Goal: Information Seeking & Learning: Learn about a topic

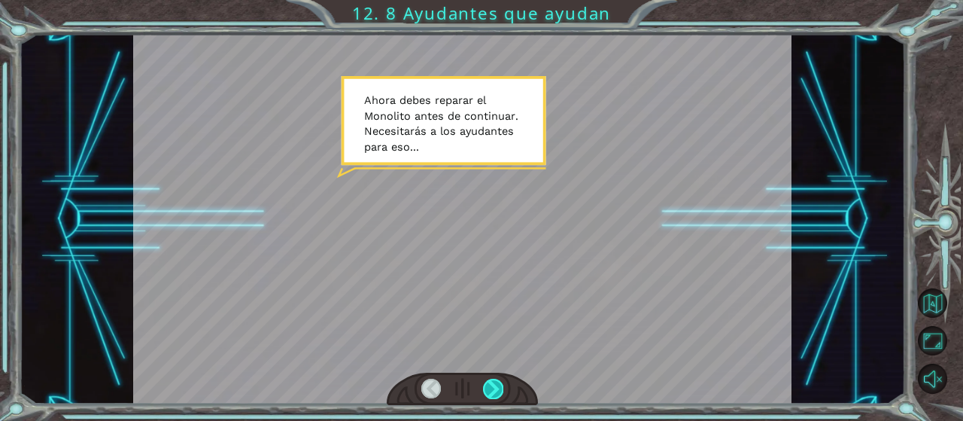
click at [495, 389] on div at bounding box center [493, 389] width 20 height 20
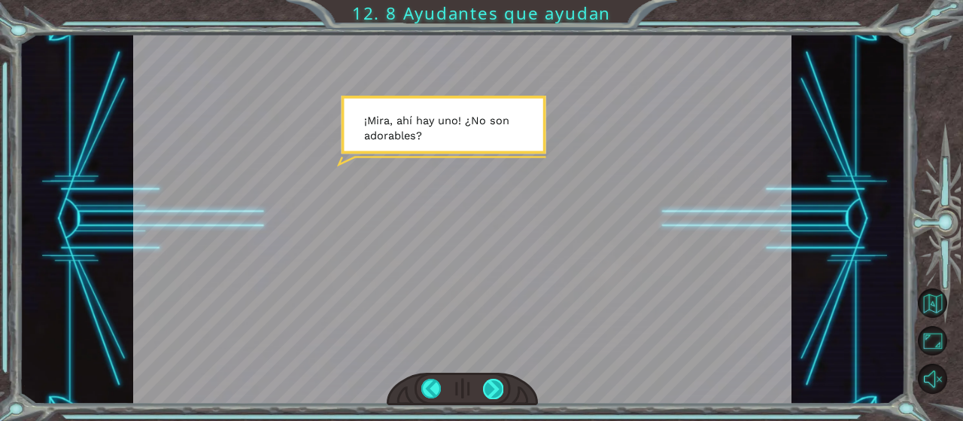
click at [493, 382] on div at bounding box center [493, 389] width 20 height 20
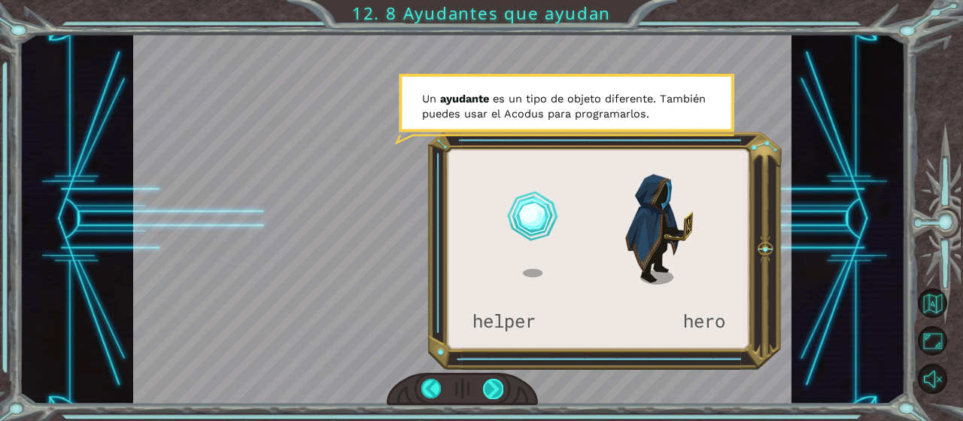
click at [500, 379] on div at bounding box center [493, 389] width 20 height 20
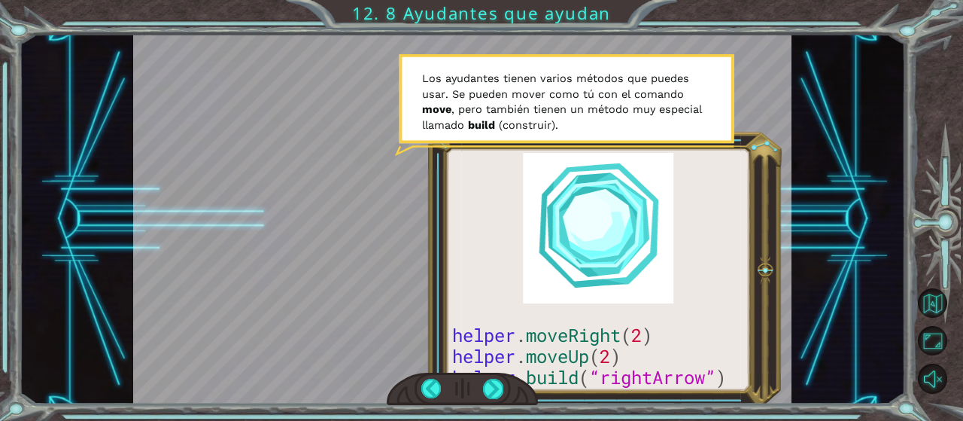
click at [769, 271] on div at bounding box center [462, 219] width 659 height 370
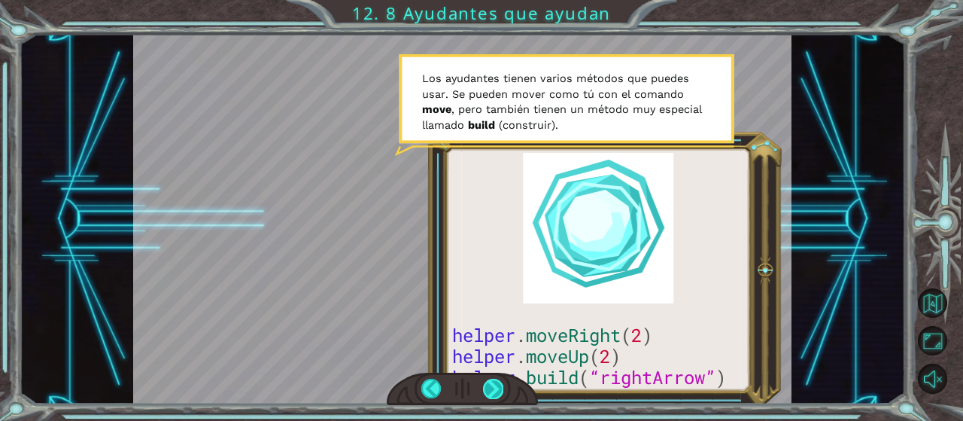
click at [499, 383] on div at bounding box center [493, 389] width 20 height 20
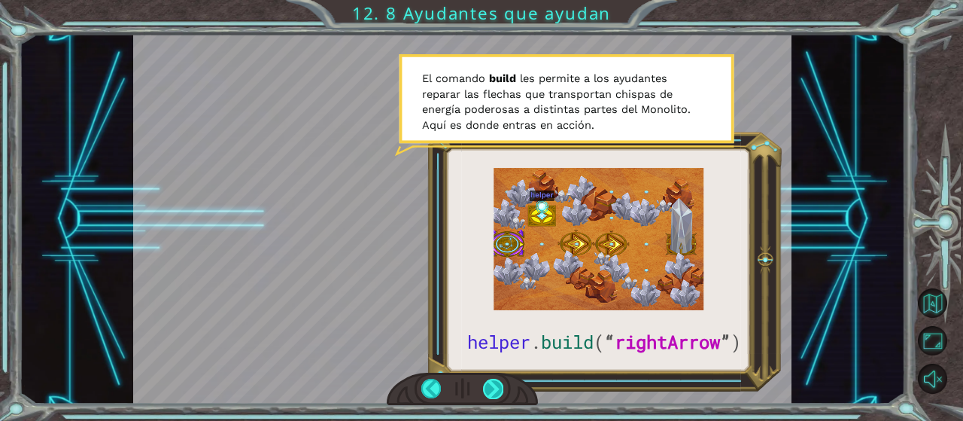
click at [494, 391] on div at bounding box center [493, 389] width 20 height 20
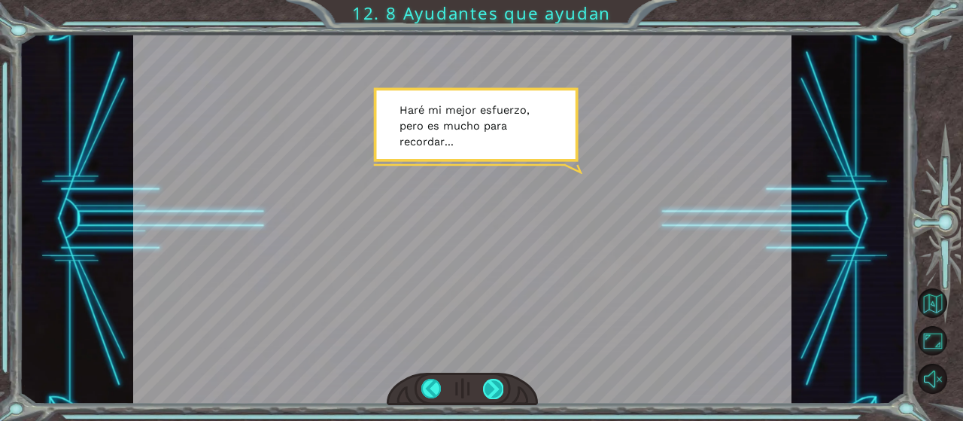
click at [494, 391] on div at bounding box center [493, 389] width 20 height 20
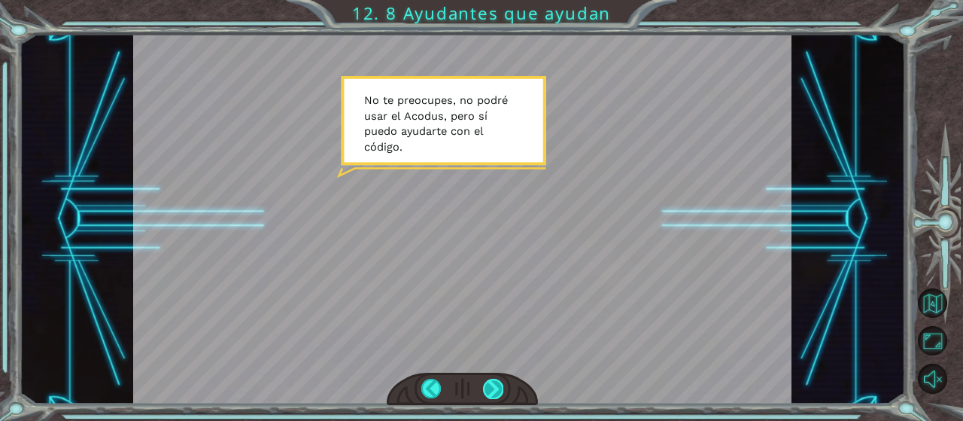
click at [494, 391] on div at bounding box center [493, 389] width 20 height 20
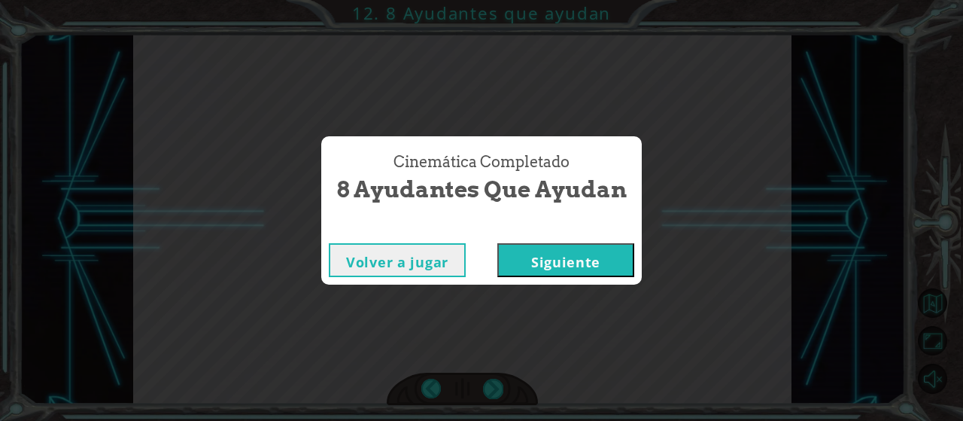
click at [557, 258] on button "Siguiente" at bounding box center [565, 260] width 137 height 34
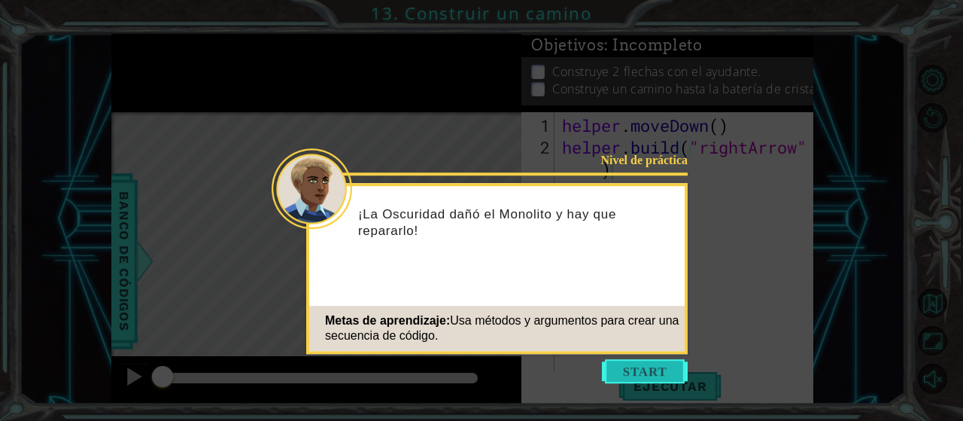
click at [625, 370] on button "Start" at bounding box center [645, 371] width 86 height 24
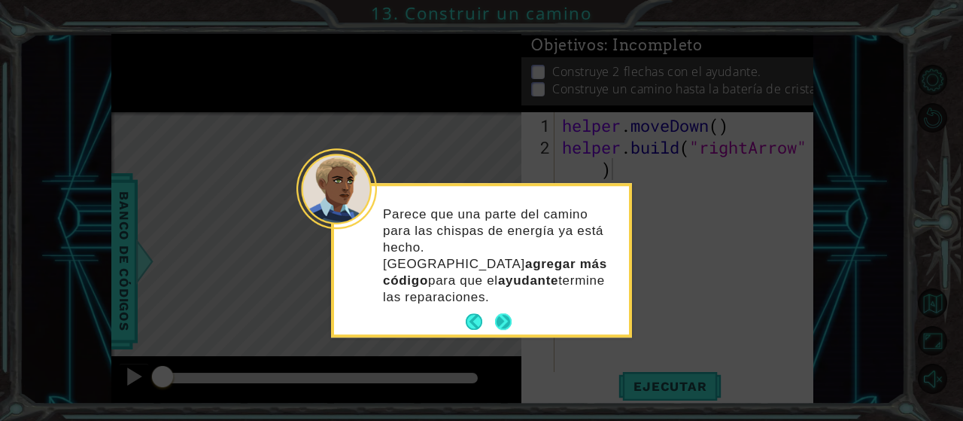
click at [503, 313] on button "Next" at bounding box center [502, 321] width 17 height 17
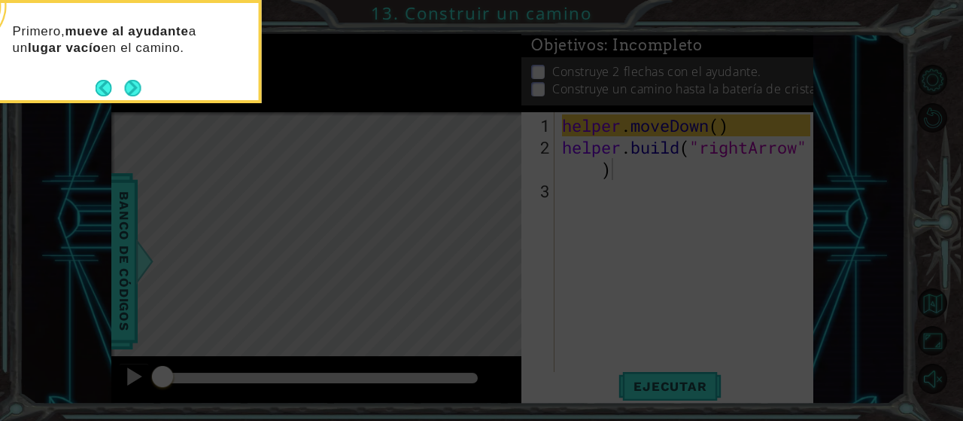
click at [652, 386] on icon at bounding box center [481, 63] width 963 height 716
click at [720, 129] on icon at bounding box center [481, 63] width 963 height 716
click at [723, 129] on icon at bounding box center [481, 63] width 963 height 716
click at [720, 124] on icon at bounding box center [481, 63] width 963 height 716
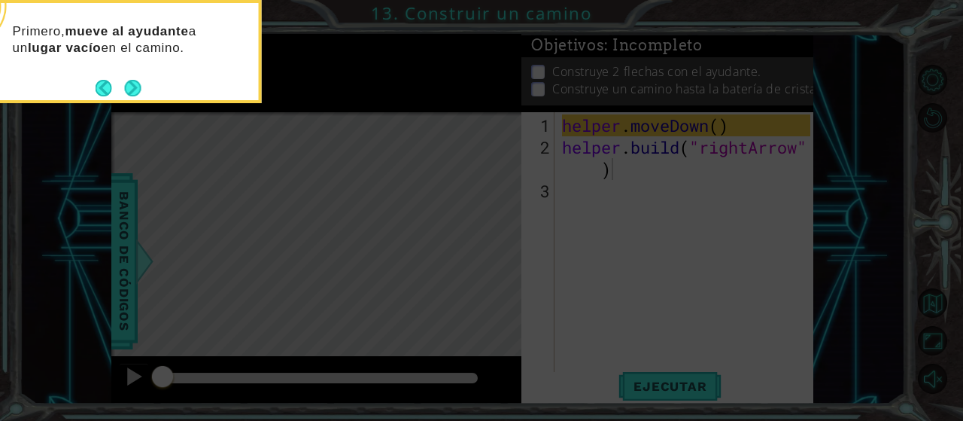
click at [659, 379] on icon at bounding box center [481, 63] width 963 height 716
click at [658, 386] on icon at bounding box center [481, 63] width 963 height 716
click at [135, 89] on button "Next" at bounding box center [133, 88] width 20 height 20
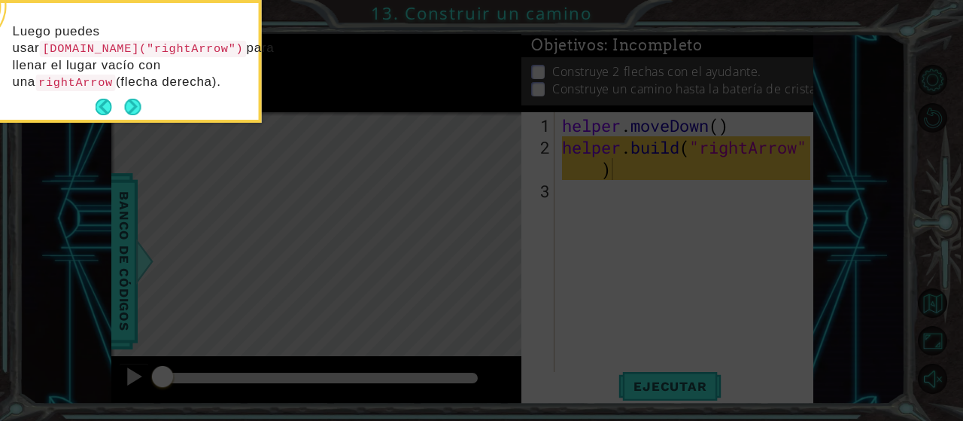
drag, startPoint x: 190, startPoint y: 22, endPoint x: 144, endPoint y: 103, distance: 93.7
click at [190, 22] on div "Luego puedes usar [DOMAIN_NAME]("rightArrow") para llenar el lugar vacío con un…" at bounding box center [111, 64] width 295 height 111
click at [131, 108] on button "Next" at bounding box center [132, 107] width 17 height 17
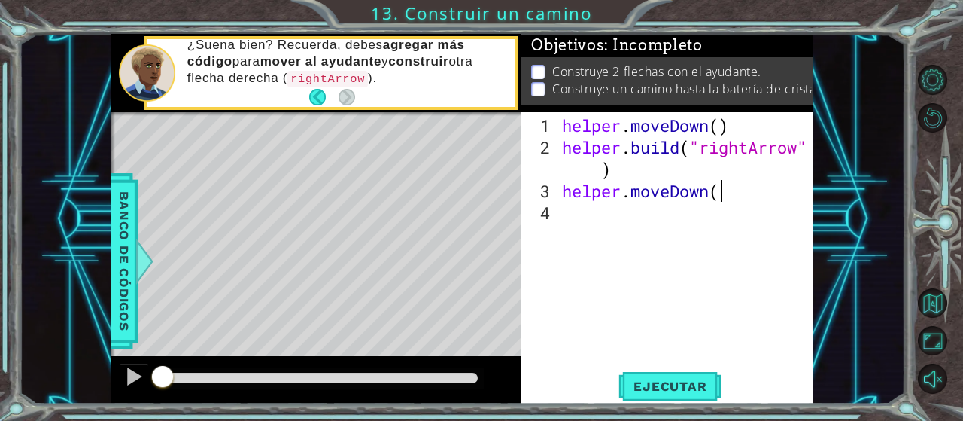
scroll to position [0, 6]
type textarea "helper.moveDown()"
click at [686, 388] on span "Ejecutar" at bounding box center [670, 386] width 103 height 15
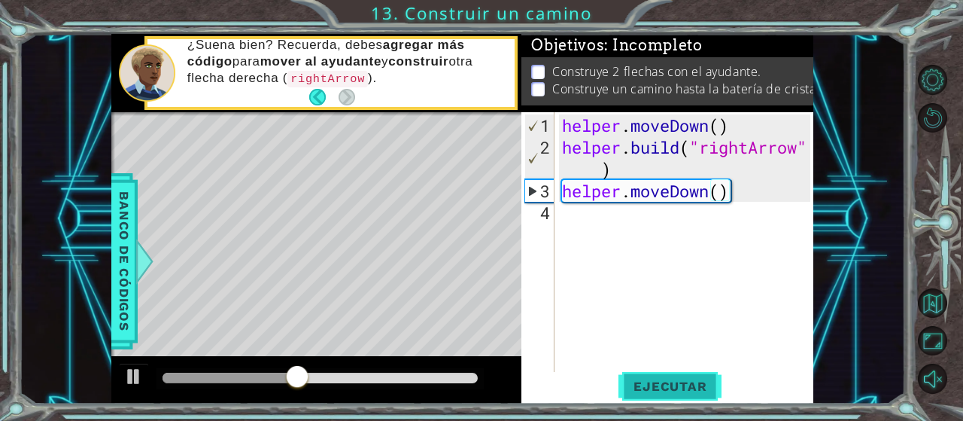
click at [686, 391] on span "Ejecutar" at bounding box center [670, 386] width 103 height 15
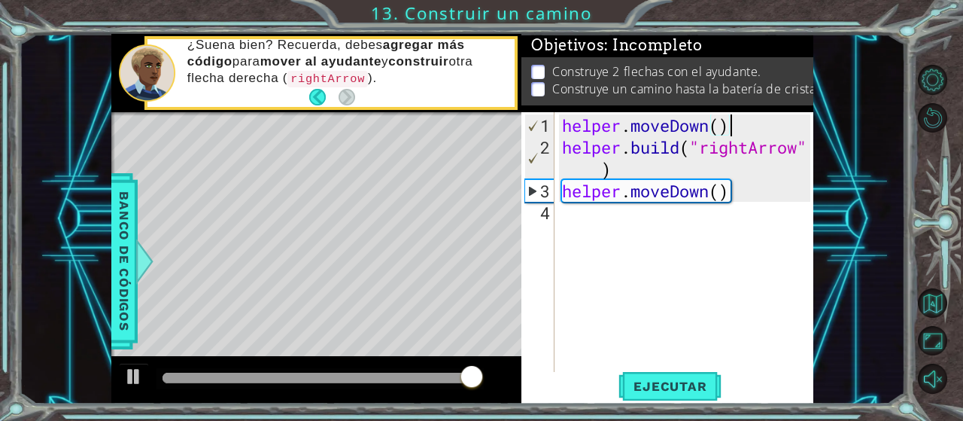
click at [734, 126] on div "helper . moveDown ( ) helper . build ( "rightArrow" ) helper . moveDown ( )" at bounding box center [688, 267] width 259 height 306
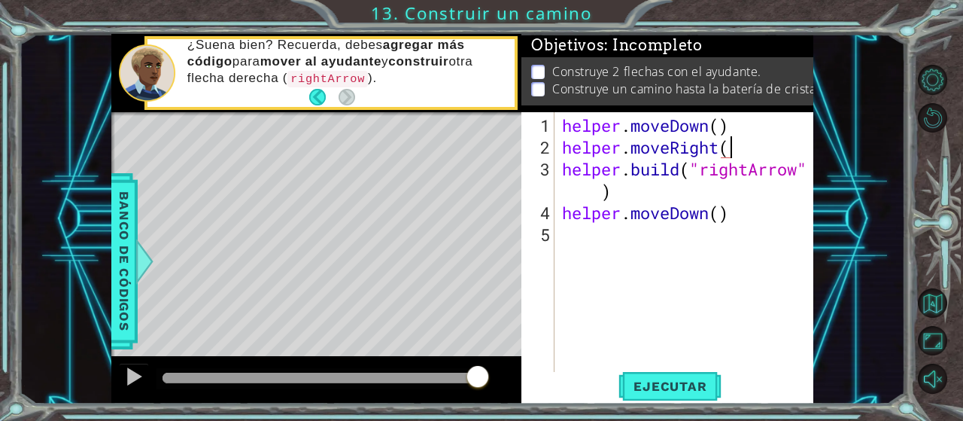
scroll to position [0, 8]
click at [665, 379] on span "Ejecutar" at bounding box center [670, 386] width 103 height 15
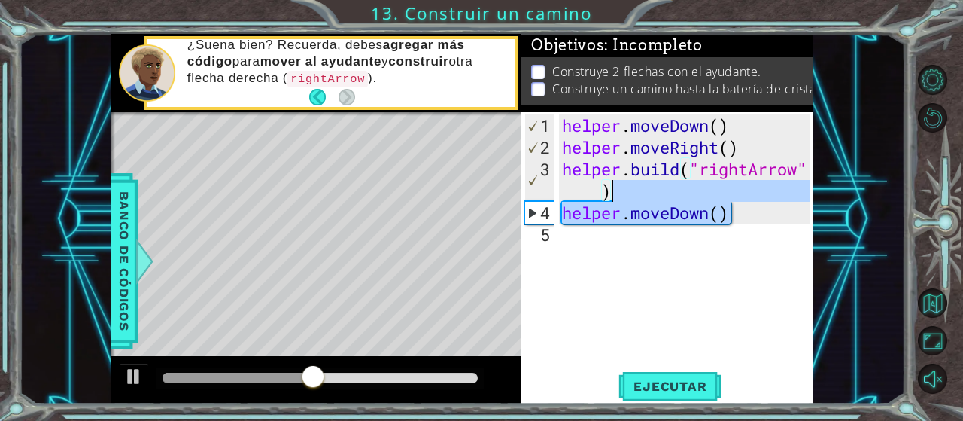
drag, startPoint x: 742, startPoint y: 215, endPoint x: 636, endPoint y: 189, distance: 109.3
click at [649, 190] on div "helper . moveDown ( ) helper . moveRight ( ) helper . build ( "rightArrow" ) he…" at bounding box center [688, 267] width 259 height 306
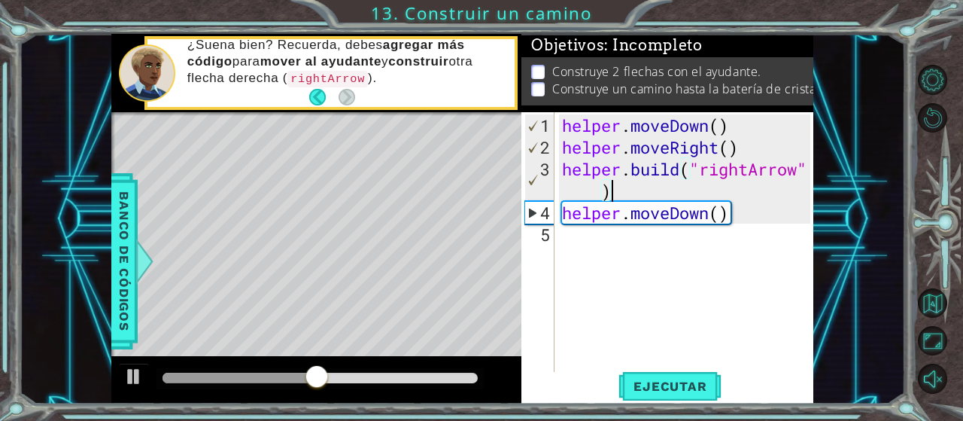
drag, startPoint x: 636, startPoint y: 189, endPoint x: 625, endPoint y: 190, distance: 11.4
click at [625, 190] on div "helper . moveDown ( ) helper . moveRight ( ) helper . build ( "rightArrow" ) he…" at bounding box center [688, 267] width 259 height 306
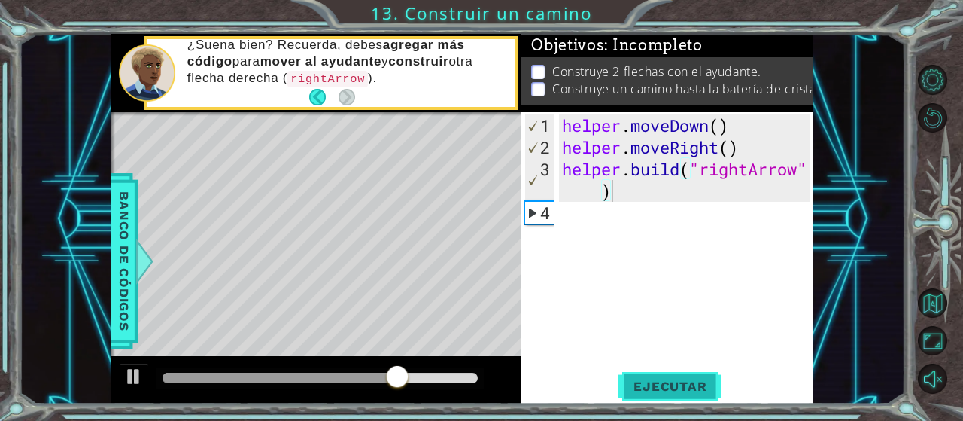
click at [677, 380] on span "Ejecutar" at bounding box center [670, 386] width 103 height 15
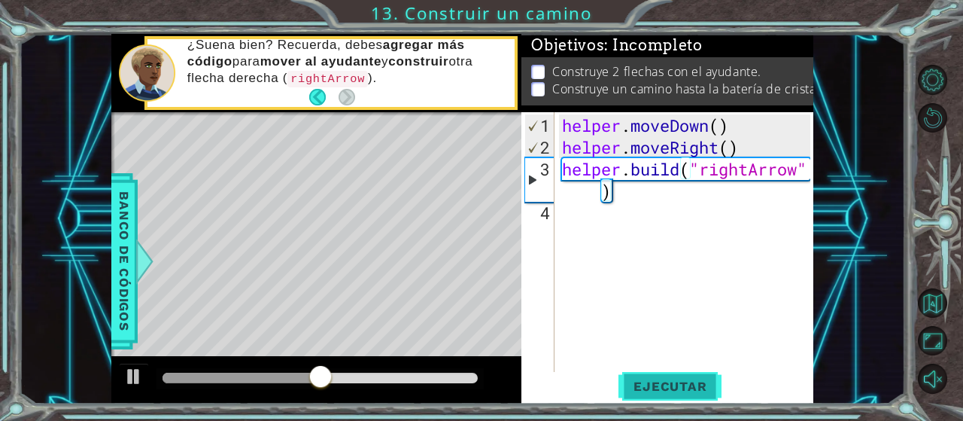
click at [677, 390] on span "Ejecutar" at bounding box center [670, 386] width 103 height 15
click at [723, 120] on div "helper . moveDown ( ) helper . moveRight ( ) helper . build ( "rightArrow" )" at bounding box center [688, 267] width 259 height 306
click at [681, 385] on span "Ejecutar" at bounding box center [670, 386] width 103 height 15
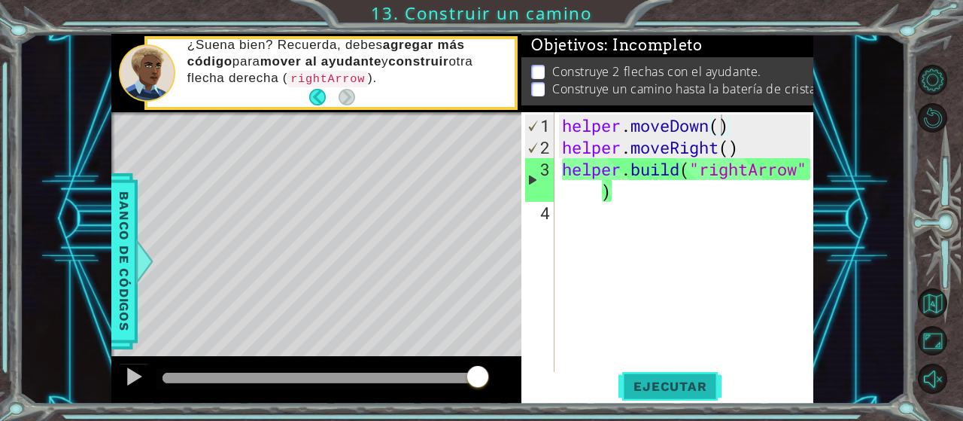
click at [674, 389] on span "Ejecutar" at bounding box center [670, 386] width 103 height 15
click at [673, 378] on button "Ejecutar" at bounding box center [670, 386] width 103 height 29
click at [631, 192] on div "helper . moveDown ( ) helper . moveRight ( ) helper . build ( "rightArrow" )" at bounding box center [688, 267] width 259 height 306
type textarea "[DOMAIN_NAME]("rightArrow")"
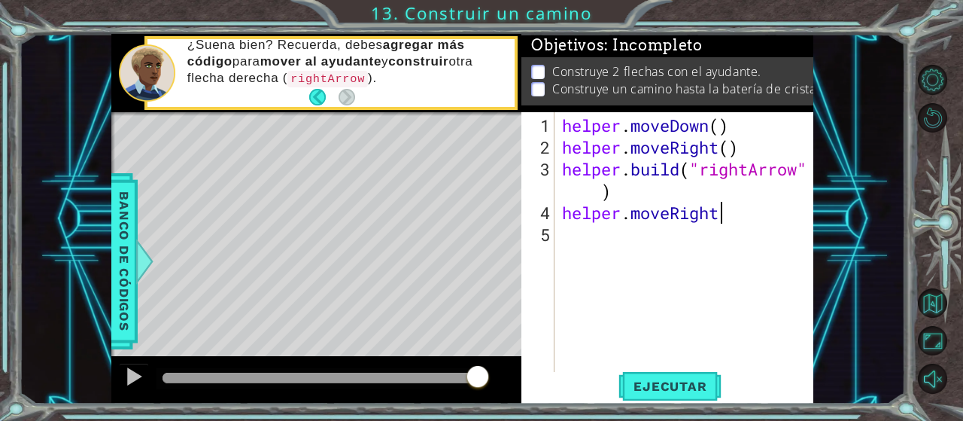
scroll to position [0, 6]
type textarea "helper.moveRight()"
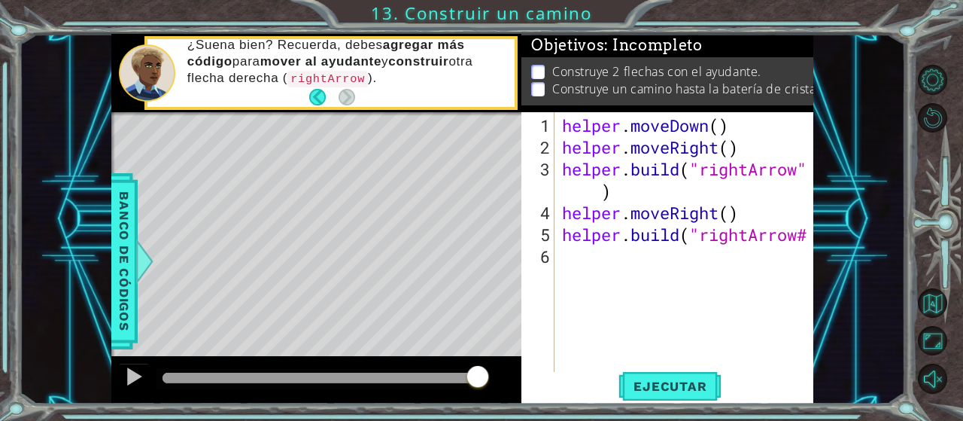
scroll to position [0, 11]
click at [806, 237] on div "helper . moveDown ( ) helper . moveRight ( ) helper . build ( "rightArrow" ) he…" at bounding box center [688, 267] width 259 height 306
click at [686, 380] on span "Ejecutar" at bounding box center [670, 386] width 103 height 15
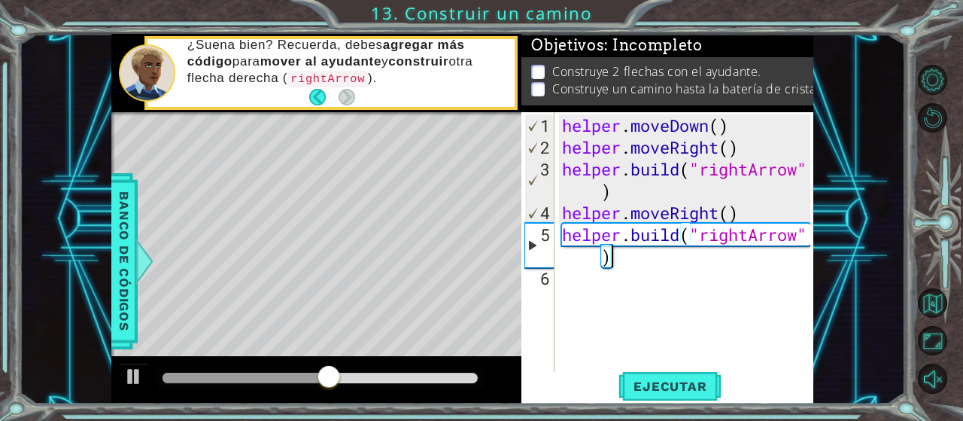
click at [635, 263] on div "helper . moveDown ( ) helper . moveRight ( ) helper . build ( "rightArrow" ) he…" at bounding box center [688, 267] width 259 height 306
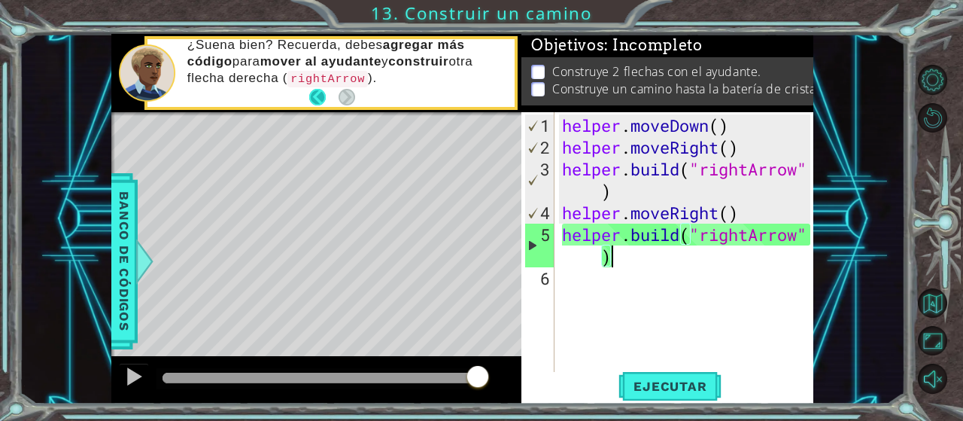
click at [313, 96] on button "Back" at bounding box center [323, 97] width 29 height 17
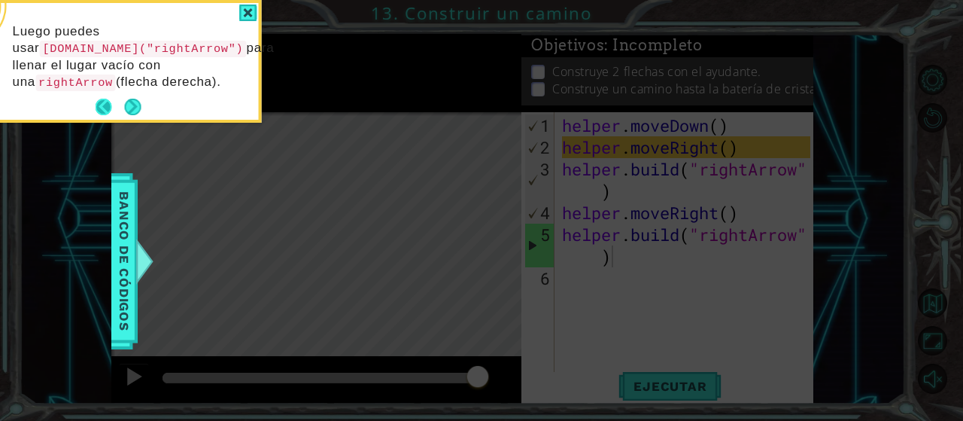
click at [105, 99] on button "Back" at bounding box center [110, 107] width 29 height 17
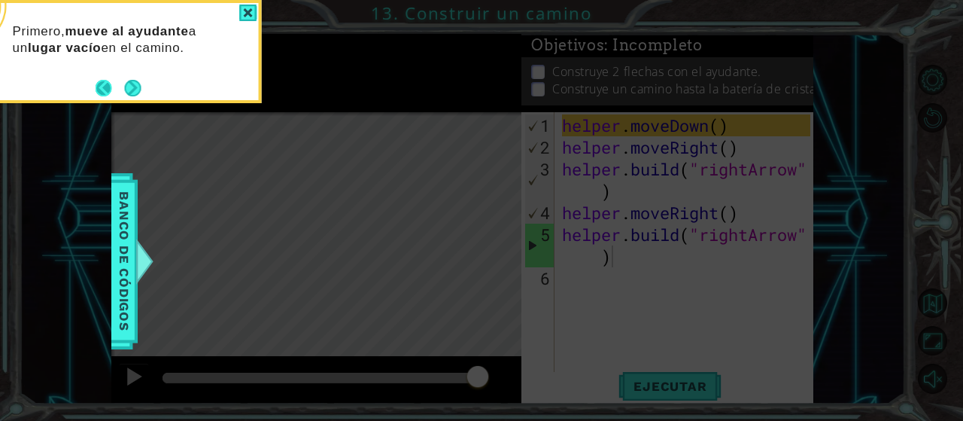
click at [101, 87] on button "Back" at bounding box center [110, 88] width 29 height 17
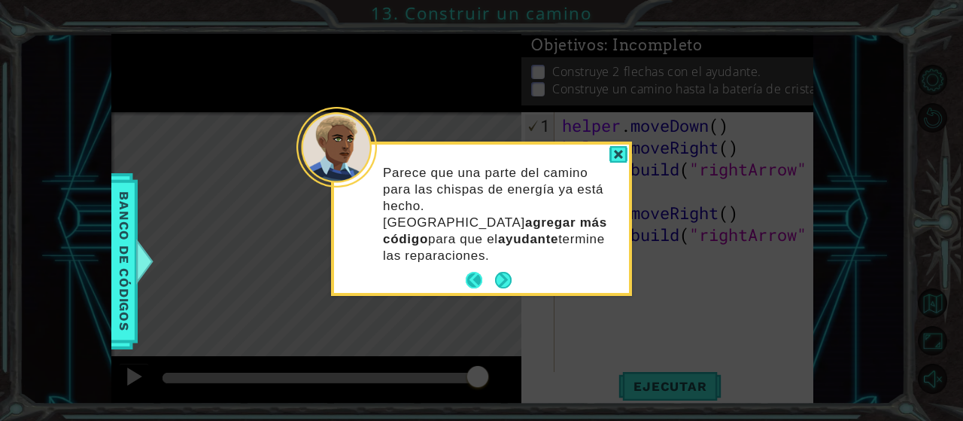
click at [475, 272] on button "Back" at bounding box center [480, 280] width 29 height 17
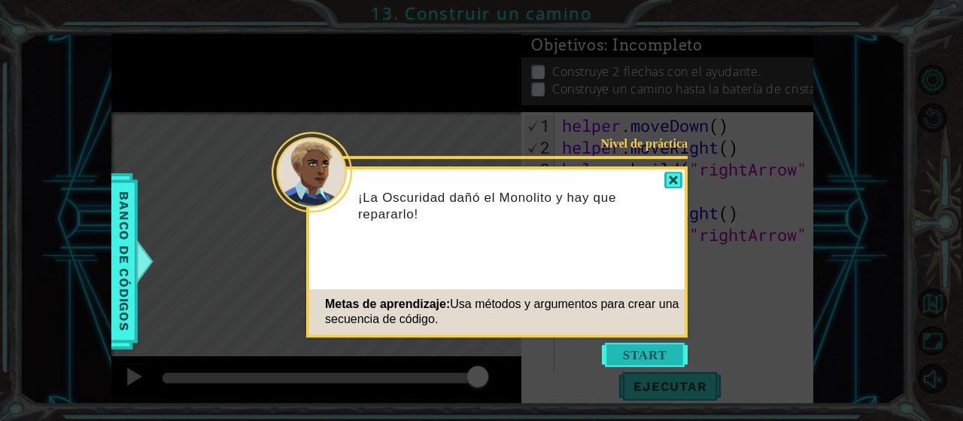
click at [635, 354] on button "Start" at bounding box center [645, 354] width 86 height 24
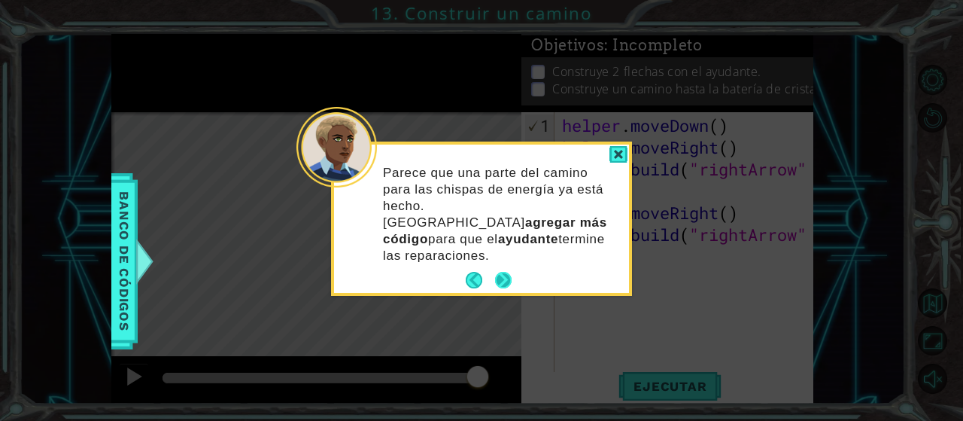
click at [507, 272] on button "Next" at bounding box center [503, 280] width 17 height 17
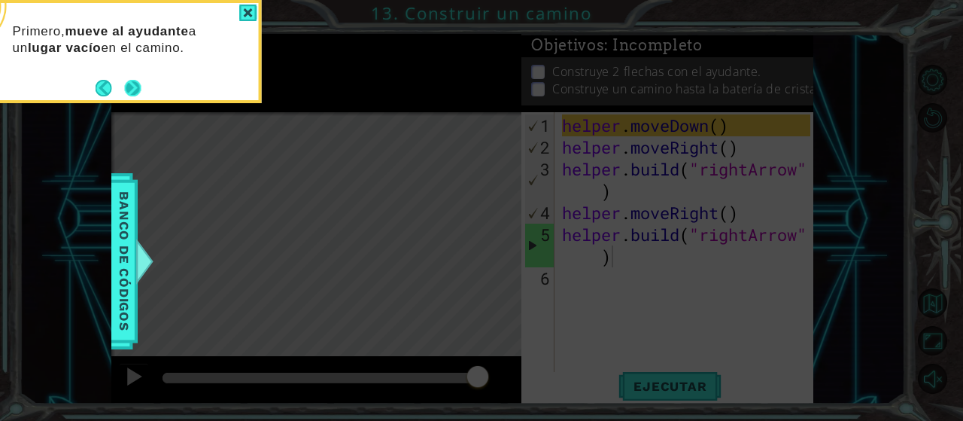
click at [132, 88] on button "Next" at bounding box center [132, 88] width 18 height 18
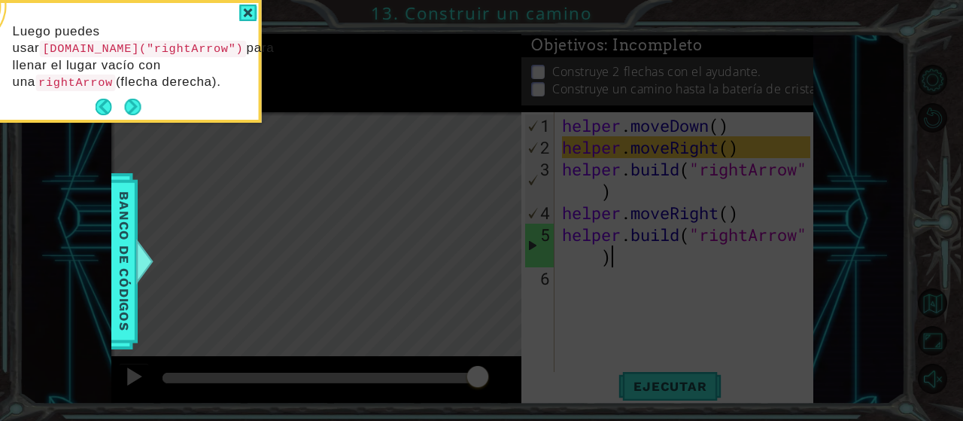
click at [750, 145] on icon at bounding box center [481, 63] width 963 height 716
click at [695, 141] on icon at bounding box center [481, 63] width 963 height 716
click at [132, 99] on button "Next" at bounding box center [132, 107] width 17 height 17
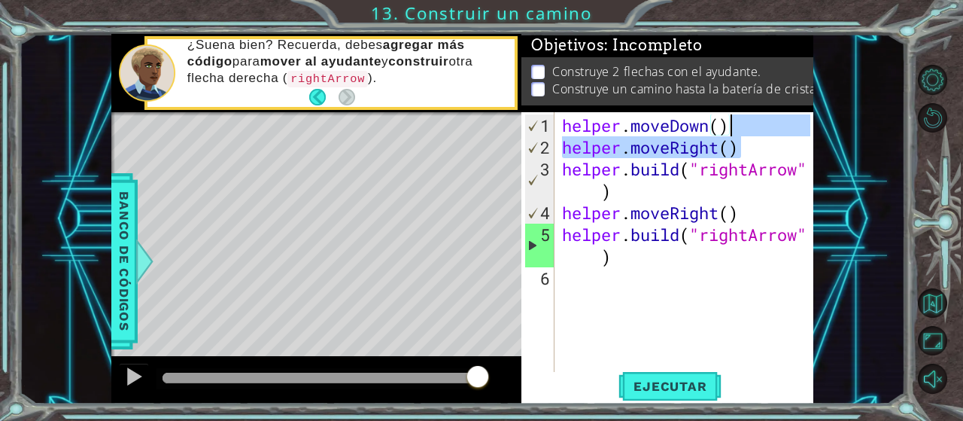
drag, startPoint x: 753, startPoint y: 148, endPoint x: 738, endPoint y: 128, distance: 24.8
click at [738, 128] on div "helper . moveDown ( ) helper . moveRight ( ) helper . build ( "rightArrow" ) he…" at bounding box center [688, 267] width 259 height 306
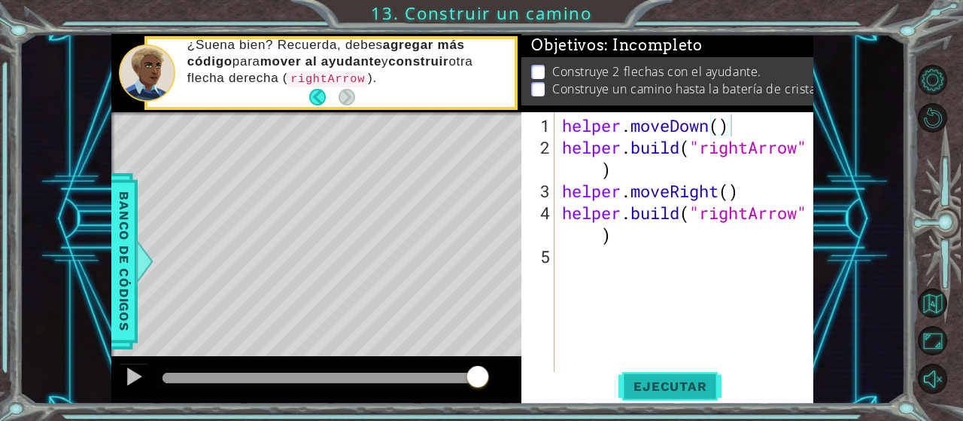
click at [658, 385] on span "Ejecutar" at bounding box center [670, 386] width 103 height 15
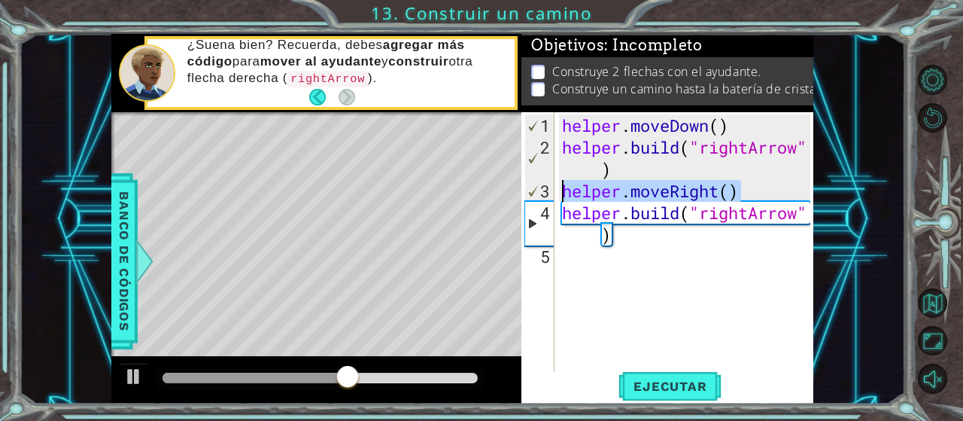
drag, startPoint x: 754, startPoint y: 193, endPoint x: 557, endPoint y: 194, distance: 197.2
click at [557, 194] on div "helper.moveDown() 1 2 3 4 5 helper . moveDown ( ) helper . build ( "rightArrow"…" at bounding box center [666, 243] width 289 height 262
type textarea "helper.moveRight()"
click at [653, 251] on div "helper . moveDown ( ) helper . build ( "rightArrow" ) helper . moveRight ( ) he…" at bounding box center [688, 267] width 259 height 306
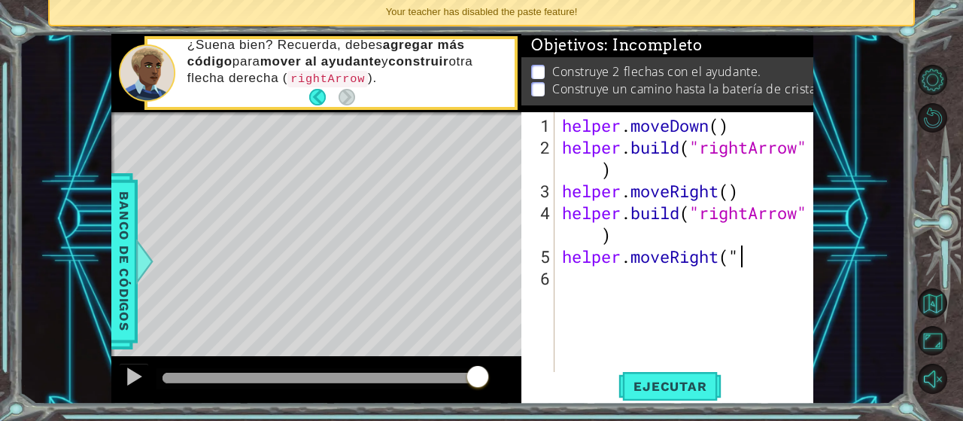
scroll to position [0, 8]
type textarea "helper.moveRight(2)"
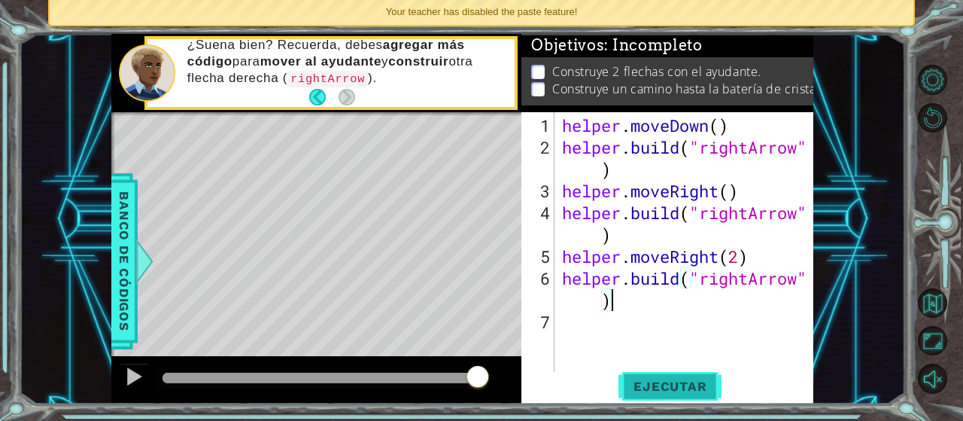
type textarea "[DOMAIN_NAME]("rightArrow")"
click at [660, 380] on span "Ejecutar" at bounding box center [670, 386] width 103 height 15
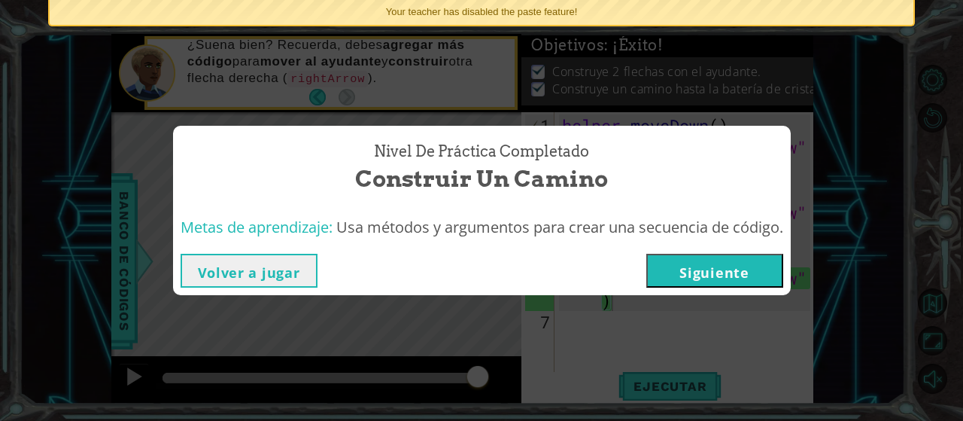
click at [689, 269] on button "Siguiente" at bounding box center [714, 271] width 137 height 34
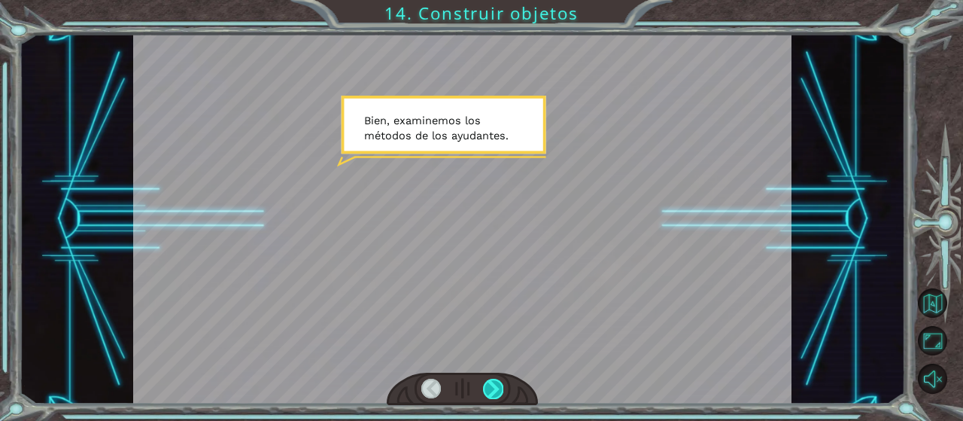
click at [488, 391] on div at bounding box center [493, 389] width 20 height 20
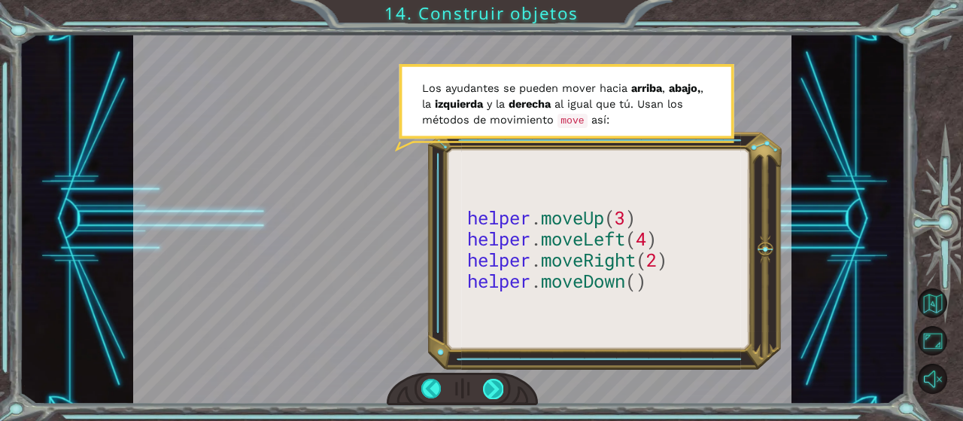
click at [490, 397] on div at bounding box center [493, 389] width 20 height 20
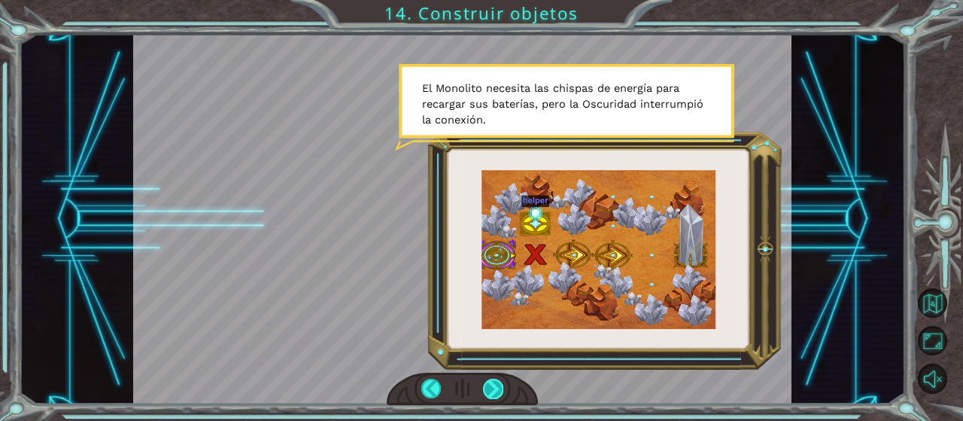
click at [494, 397] on div at bounding box center [493, 389] width 20 height 20
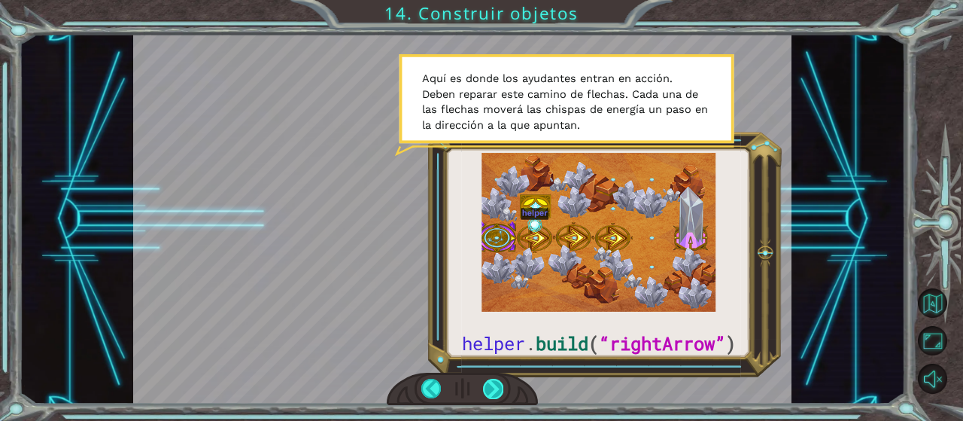
click at [494, 397] on div at bounding box center [493, 389] width 20 height 20
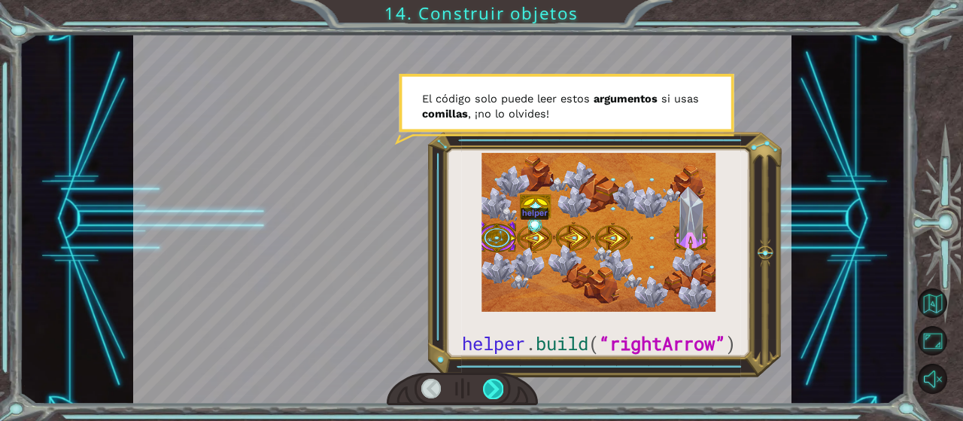
click at [494, 397] on div at bounding box center [493, 389] width 20 height 20
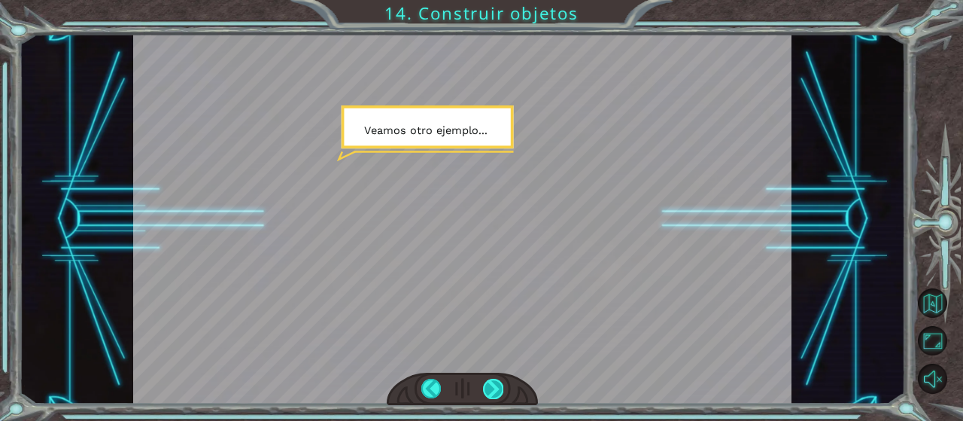
click at [494, 397] on div at bounding box center [493, 389] width 20 height 20
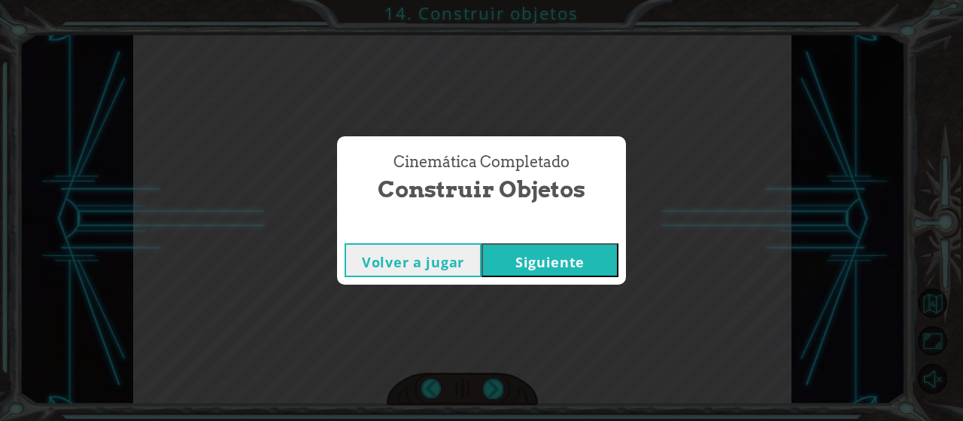
click at [552, 263] on button "Siguiente" at bounding box center [550, 260] width 137 height 34
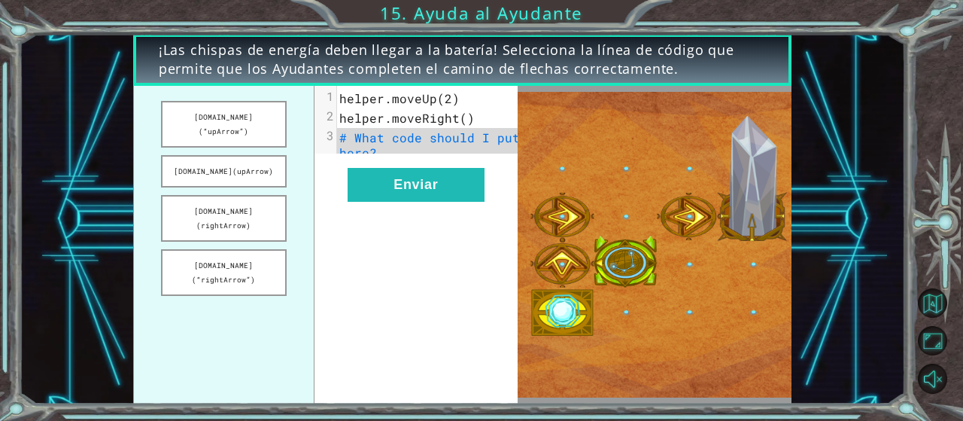
click at [389, 153] on pre "# What code should I put here?" at bounding box center [433, 145] width 193 height 35
click at [379, 153] on pre "# What code should I put here?" at bounding box center [433, 145] width 193 height 35
drag, startPoint x: 224, startPoint y: 238, endPoint x: 411, endPoint y: 153, distance: 205.1
click at [411, 153] on div "[DOMAIN_NAME](“upArrow”) [DOMAIN_NAME](upArrow) [DOMAIN_NAME](rightArrow) [DOMA…" at bounding box center [325, 245] width 385 height 318
click at [206, 249] on button "[DOMAIN_NAME](“rightArrow”)" at bounding box center [224, 272] width 126 height 47
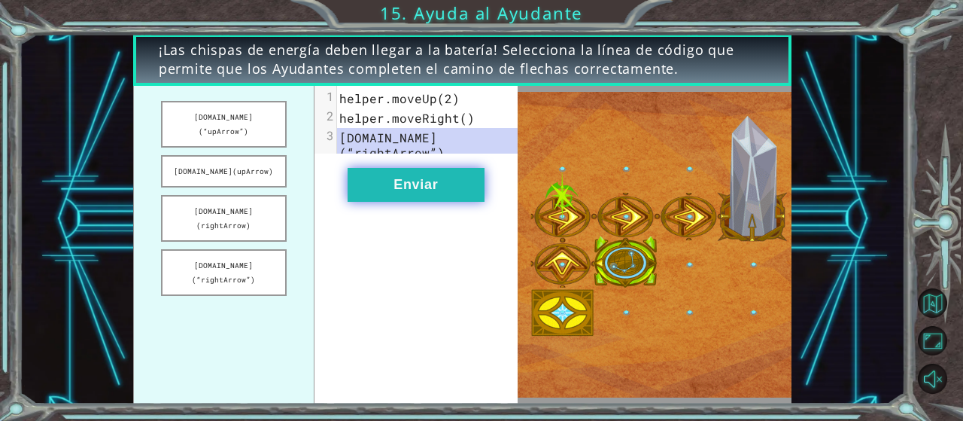
click at [412, 196] on button "Enviar" at bounding box center [416, 185] width 137 height 34
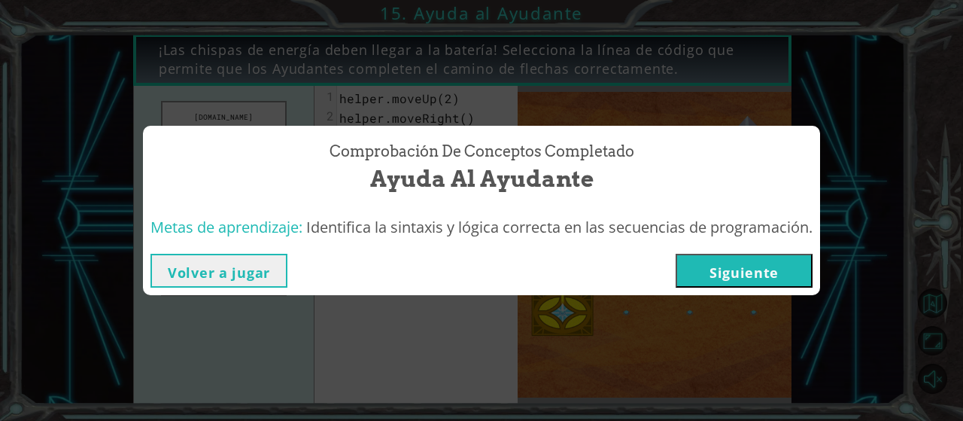
click at [729, 269] on button "Siguiente" at bounding box center [744, 271] width 137 height 34
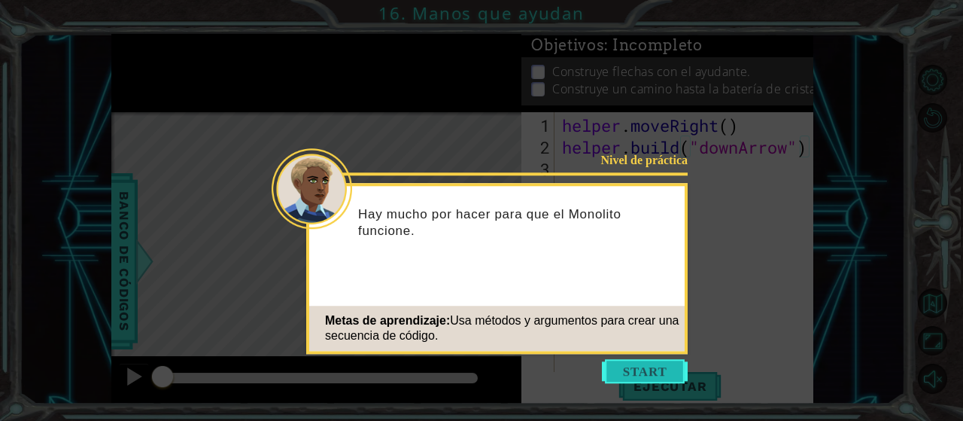
click at [635, 366] on button "Start" at bounding box center [645, 371] width 86 height 24
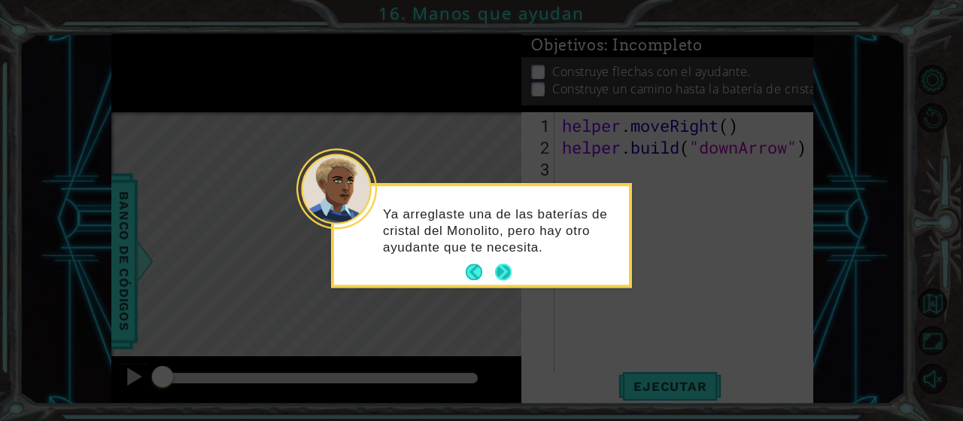
click at [500, 272] on button "Next" at bounding box center [503, 272] width 17 height 17
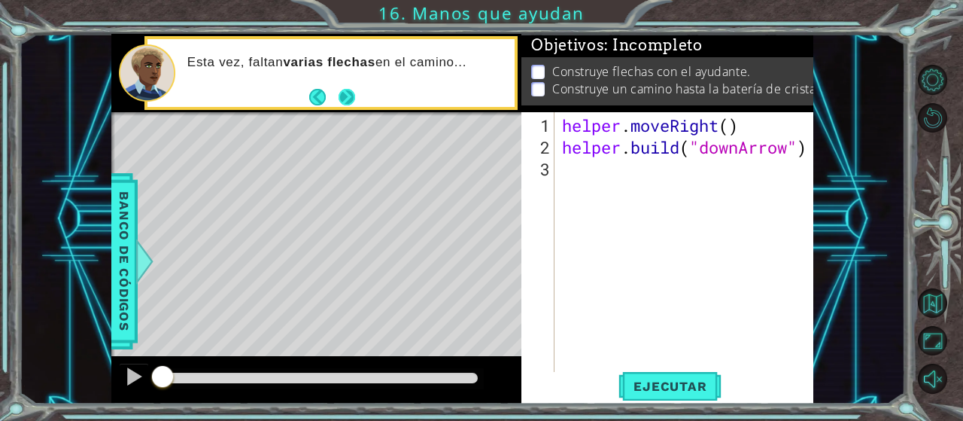
click at [347, 89] on button "Next" at bounding box center [346, 97] width 17 height 17
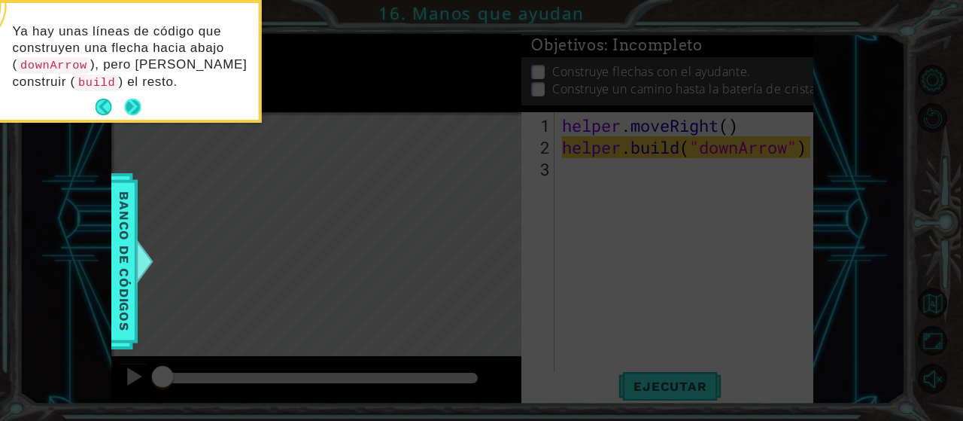
click at [136, 115] on button "Next" at bounding box center [132, 107] width 17 height 17
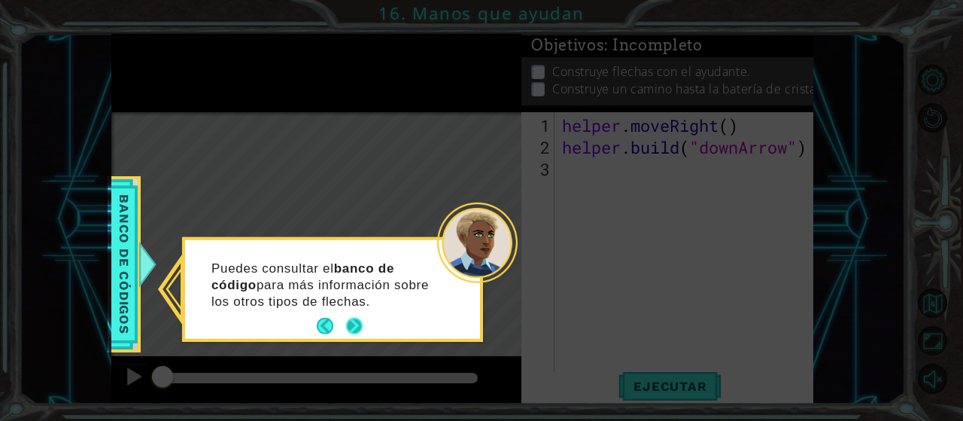
click at [357, 323] on button "Next" at bounding box center [354, 326] width 17 height 17
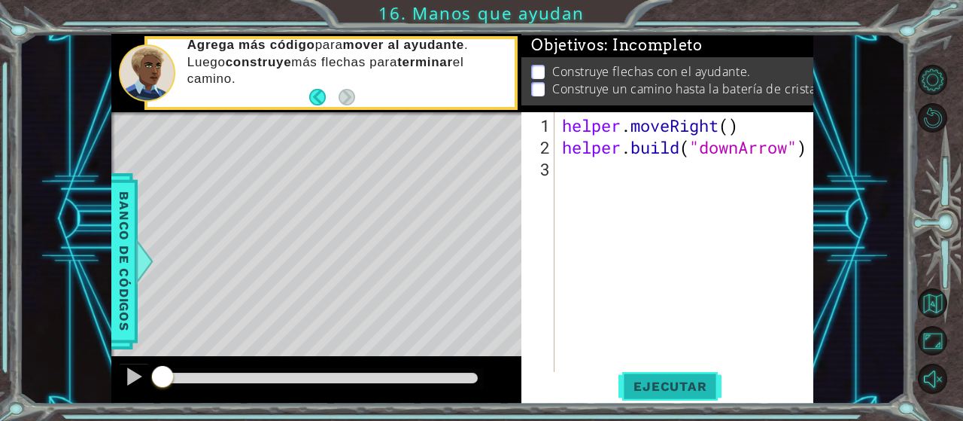
click at [660, 389] on span "Ejecutar" at bounding box center [670, 386] width 103 height 15
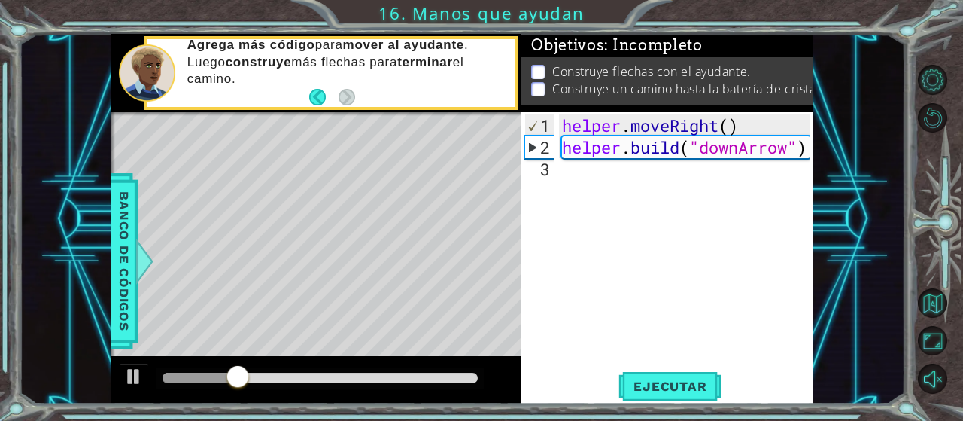
click at [689, 175] on div "helper . moveRight ( ) helper . build ( "downArrow" )" at bounding box center [688, 267] width 259 height 306
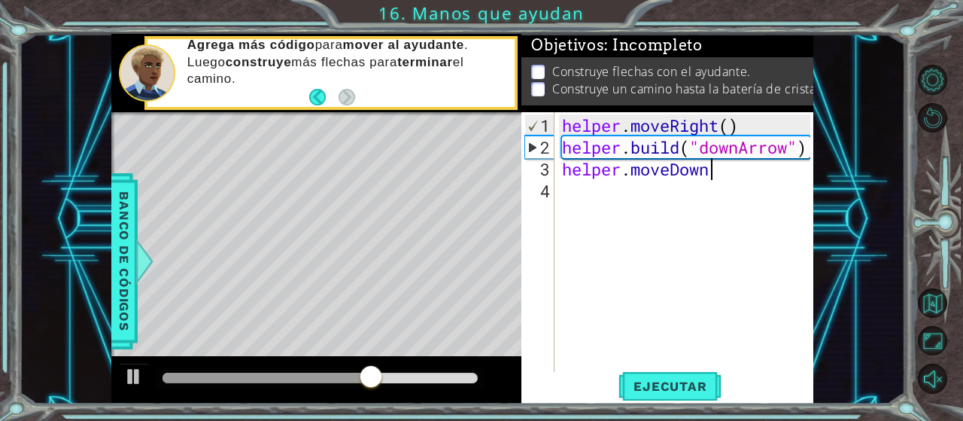
scroll to position [0, 6]
type textarea "helper.moveDown()"
click at [668, 386] on span "Ejecutar" at bounding box center [670, 386] width 103 height 15
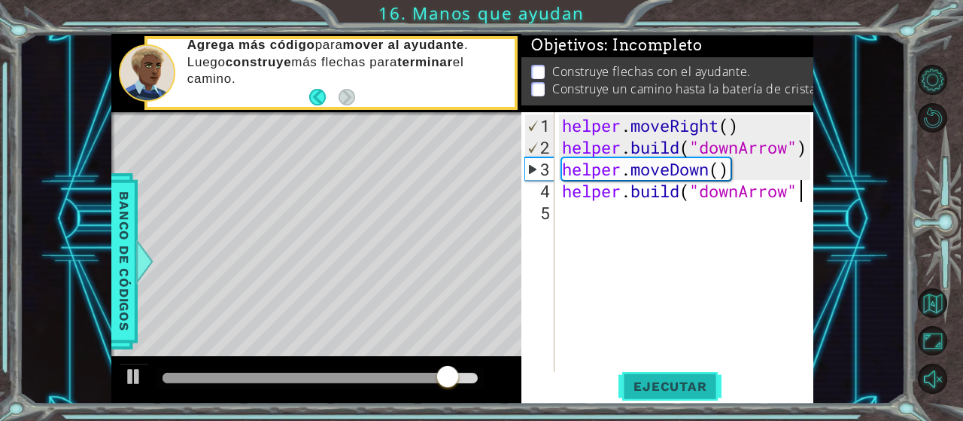
scroll to position [0, 11]
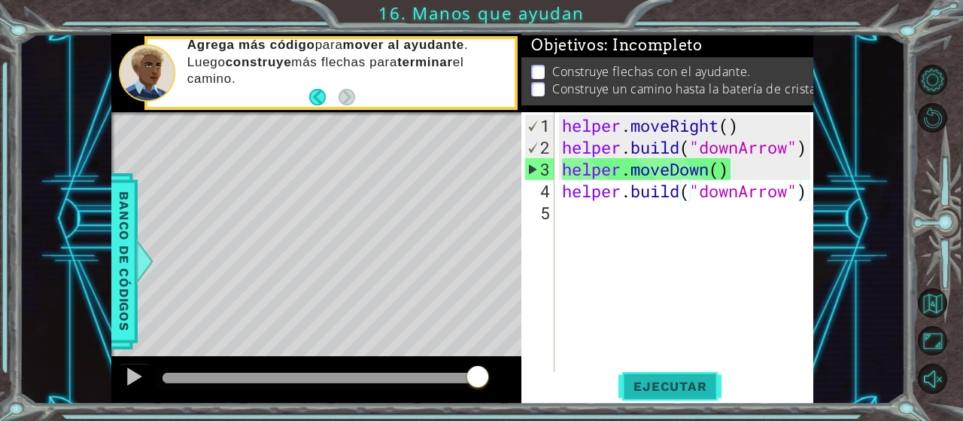
type textarea "[DOMAIN_NAME]("downArrow")"
click at [653, 382] on span "Ejecutar" at bounding box center [670, 386] width 103 height 15
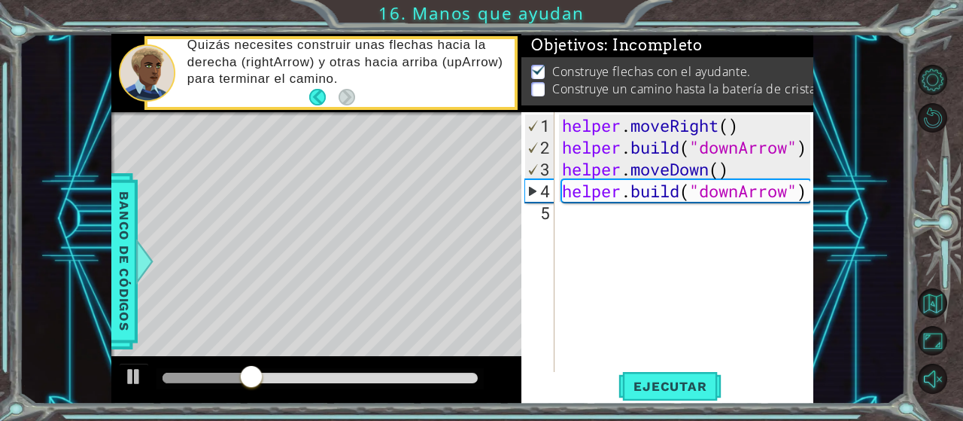
click at [805, 202] on div "helper . moveRight ( ) helper . build ( "downArrow" ) helper . moveDown ( ) hel…" at bounding box center [688, 267] width 259 height 306
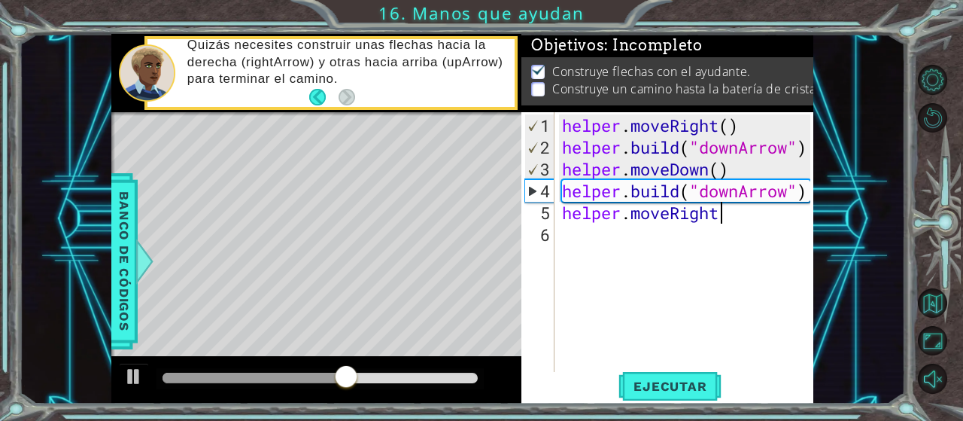
scroll to position [0, 6]
type textarea "helper.moveRight()"
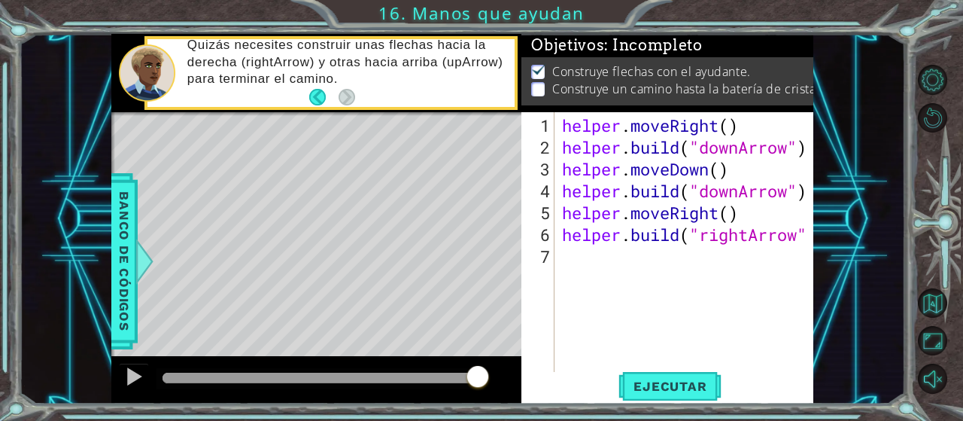
scroll to position [0, 11]
type textarea "[DOMAIN_NAME]("rightArrow")"
click at [677, 388] on span "Ejecutar" at bounding box center [670, 386] width 103 height 15
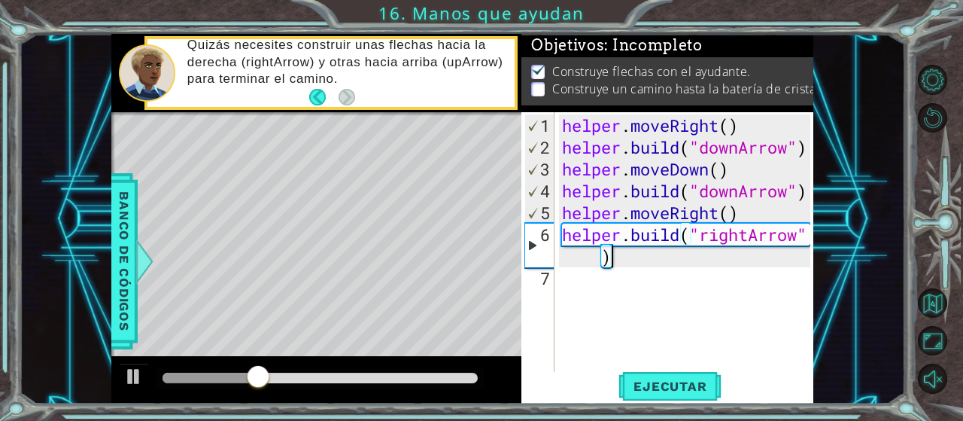
click at [620, 260] on div "helper . moveRight ( ) helper . build ( "downArrow" ) helper . moveDown ( ) hel…" at bounding box center [688, 267] width 259 height 306
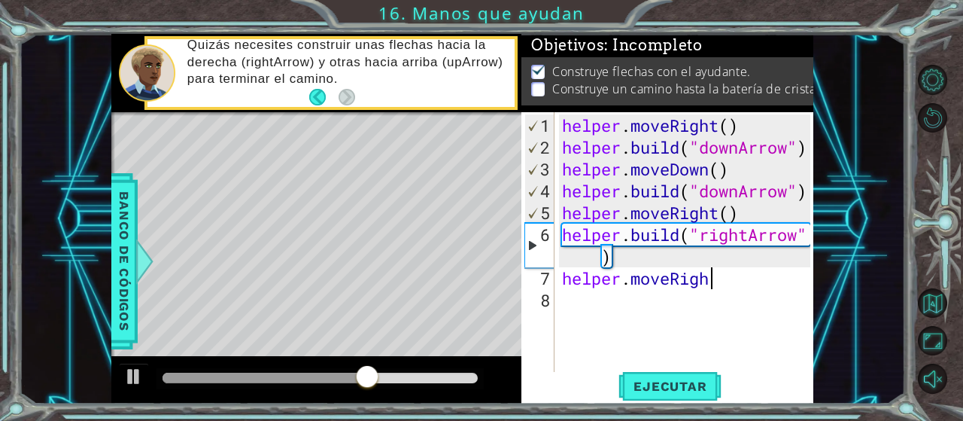
scroll to position [0, 6]
type textarea "helper.moveRight()"
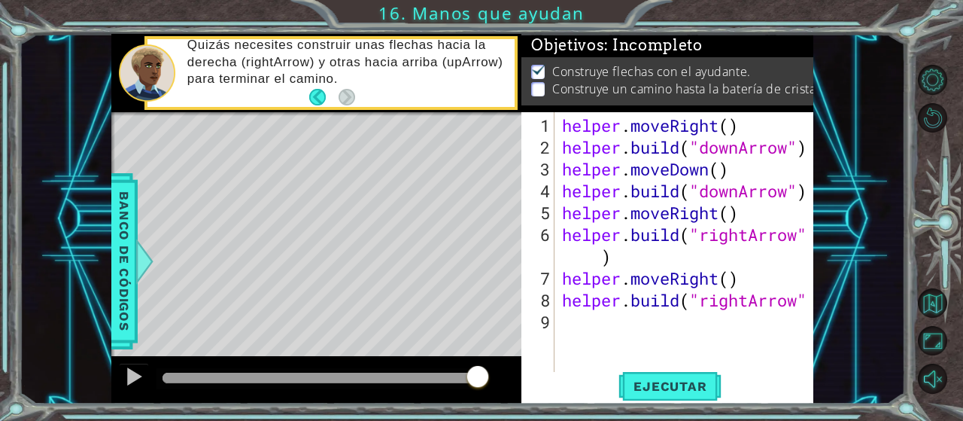
scroll to position [0, 11]
type textarea "[DOMAIN_NAME]("rightArrow")"
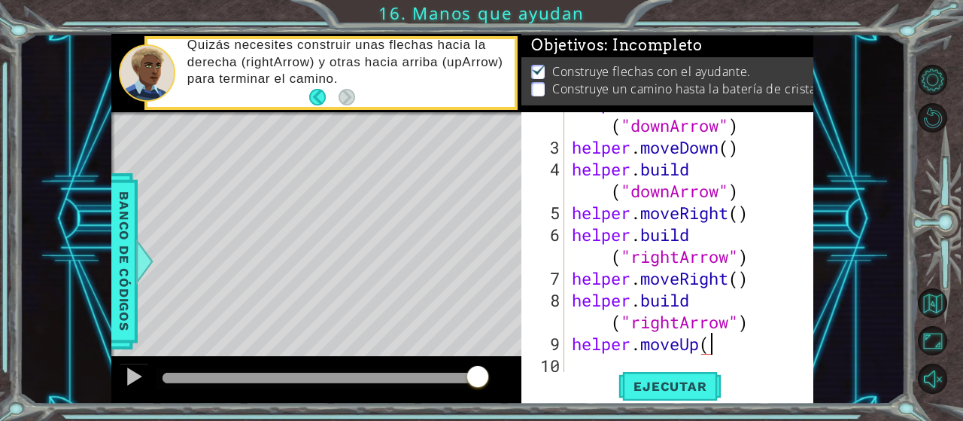
scroll to position [0, 6]
click at [669, 384] on span "Ejecutar" at bounding box center [670, 386] width 103 height 15
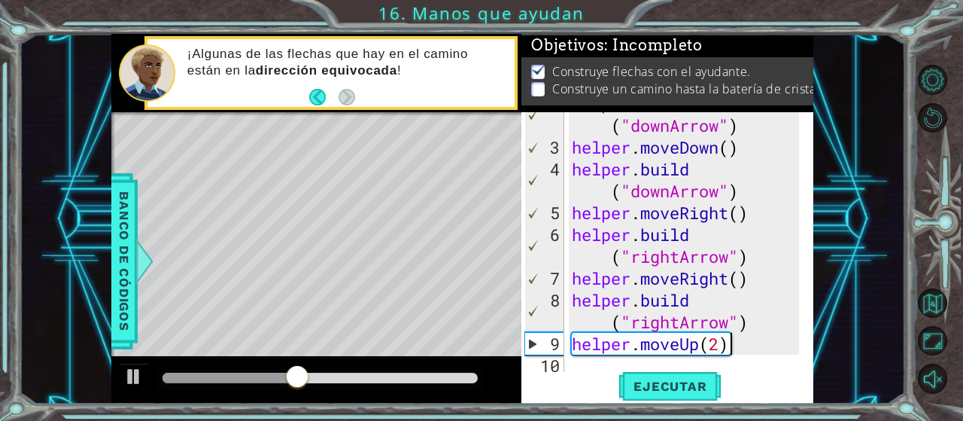
scroll to position [44, 0]
click at [713, 348] on div "helper . build ( "downArrow" ) helper . moveDown ( ) helper . build ( "downArro…" at bounding box center [688, 256] width 238 height 327
click at [692, 380] on span "Ejecutar" at bounding box center [670, 386] width 103 height 15
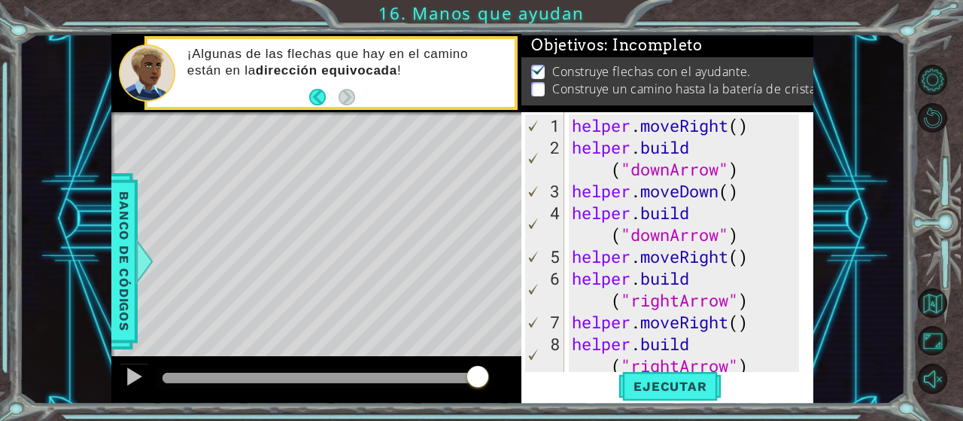
scroll to position [0, 0]
drag, startPoint x: 671, startPoint y: 239, endPoint x: 637, endPoint y: 239, distance: 33.1
click at [637, 239] on div "helper . moveRight ( ) helper . build ( "downArrow" ) helper . moveDown ( ) hel…" at bounding box center [688, 267] width 238 height 306
click at [633, 239] on div "helper . moveRight ( ) helper . build ( "downArrow" ) helper . moveDown ( ) hel…" at bounding box center [688, 267] width 238 height 306
click at [670, 233] on div "helper . moveRight ( ) helper . build ( "downArrow" ) helper . moveDown ( ) hel…" at bounding box center [688, 267] width 238 height 306
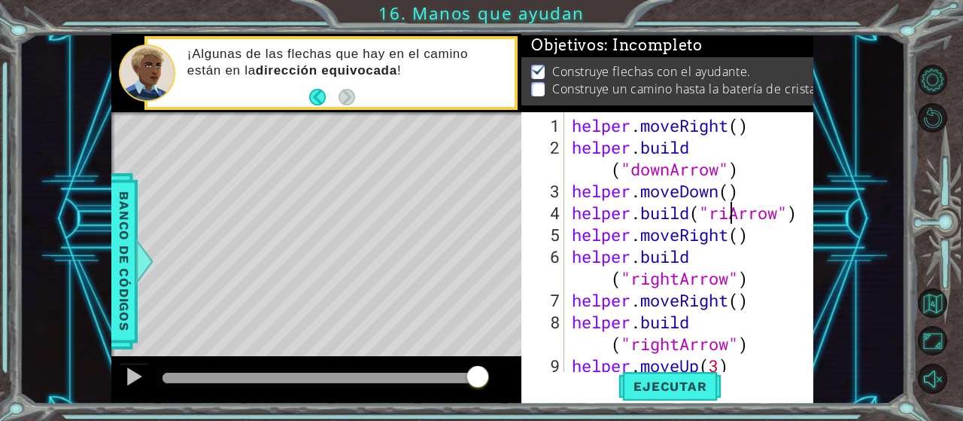
scroll to position [0, 8]
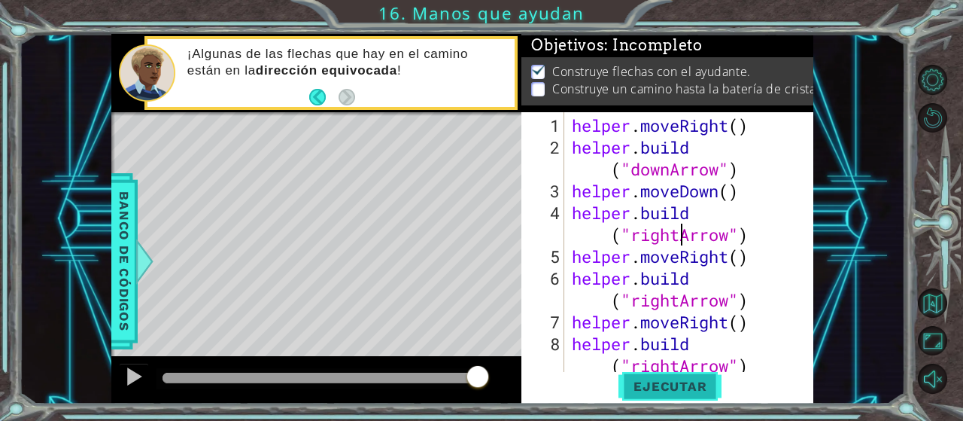
click at [663, 394] on span "Ejecutar" at bounding box center [670, 386] width 103 height 15
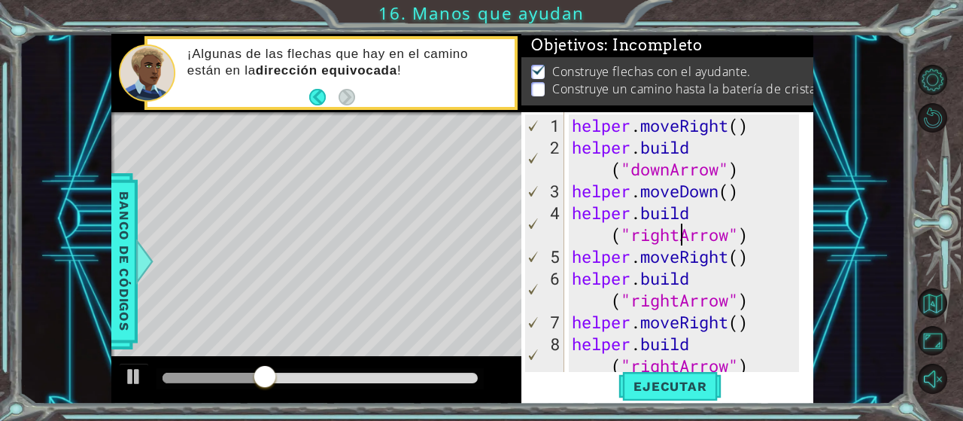
scroll to position [44, 0]
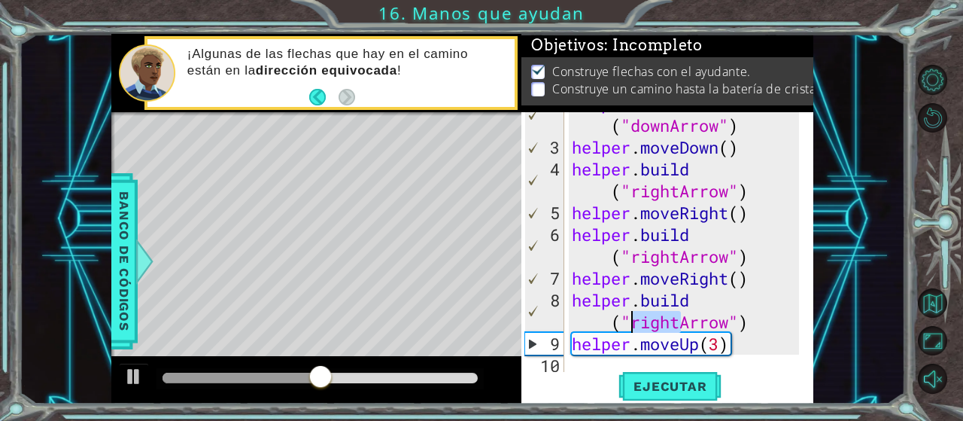
drag, startPoint x: 677, startPoint y: 324, endPoint x: 634, endPoint y: 320, distance: 43.9
click at [634, 320] on div "helper . build ( "downArrow" ) helper . moveDown ( ) helper . build ( "rightArr…" at bounding box center [688, 256] width 238 height 327
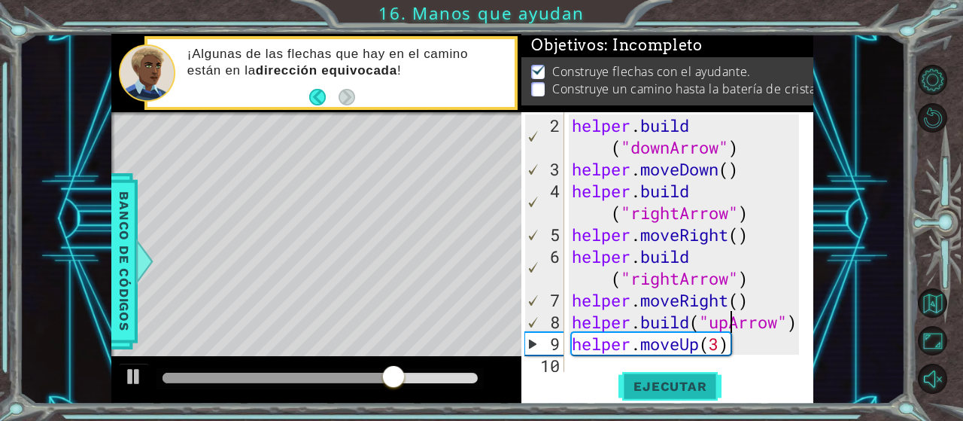
type textarea "[DOMAIN_NAME]("upArrow")"
click at [665, 385] on span "Ejecutar" at bounding box center [670, 386] width 103 height 15
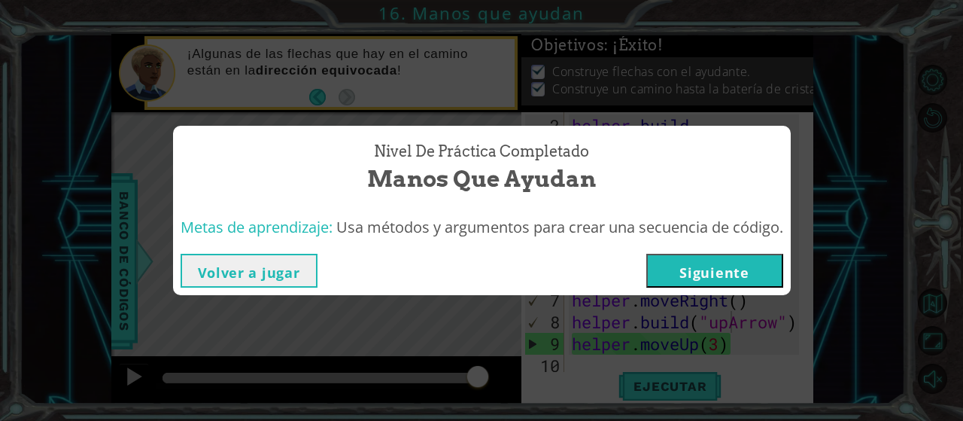
click at [750, 261] on button "Siguiente" at bounding box center [714, 271] width 137 height 34
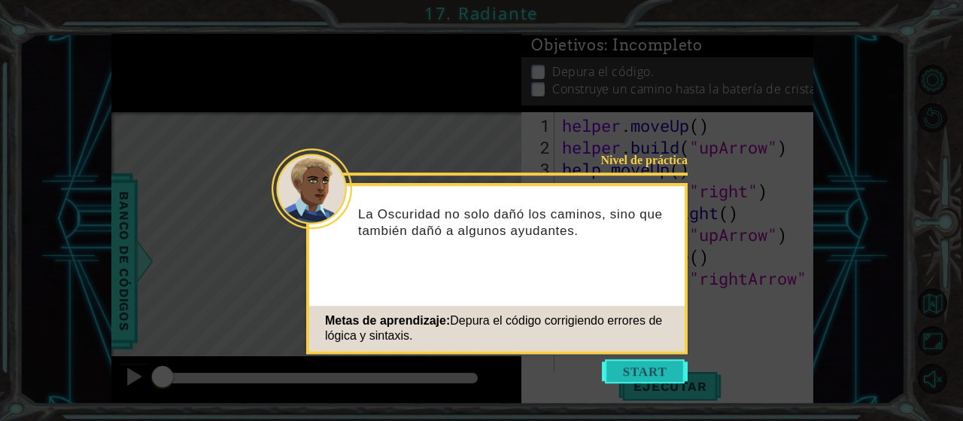
click at [638, 367] on button "Start" at bounding box center [645, 371] width 86 height 24
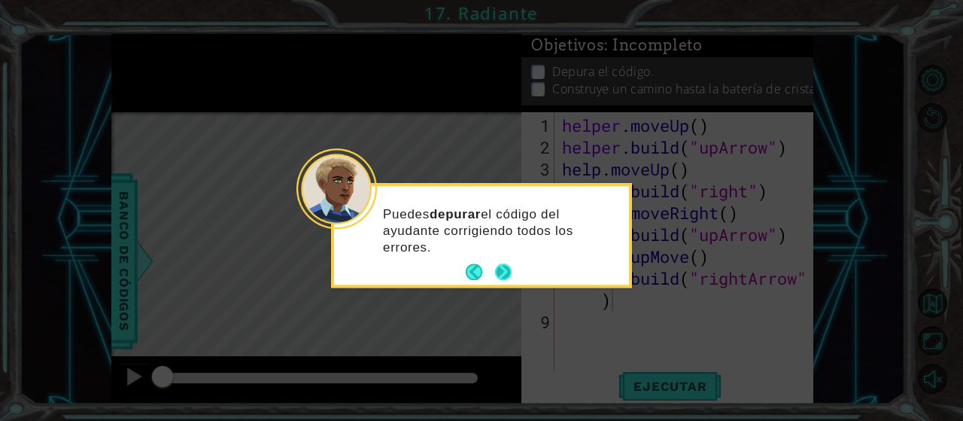
click at [504, 275] on button "Next" at bounding box center [503, 271] width 17 height 17
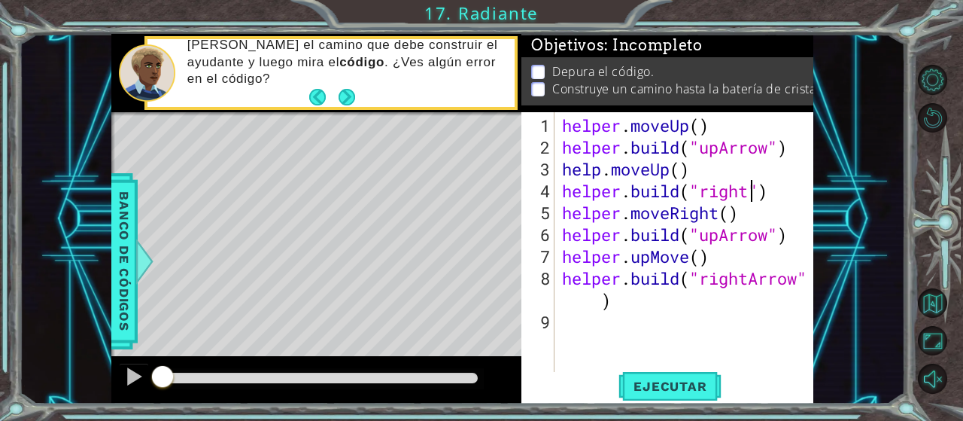
click at [752, 190] on div "helper . moveUp ( ) helper . build ( "upArrow" ) help . moveUp ( ) helper . bui…" at bounding box center [688, 267] width 259 height 306
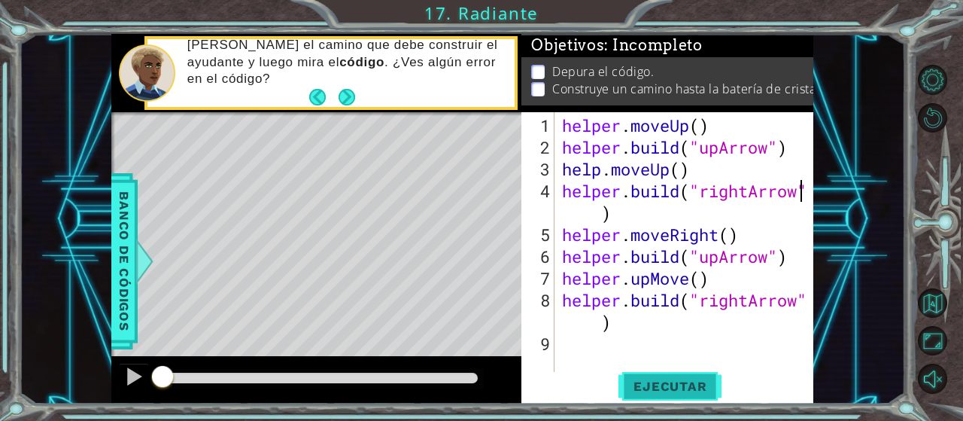
click at [706, 383] on span "Ejecutar" at bounding box center [670, 386] width 103 height 15
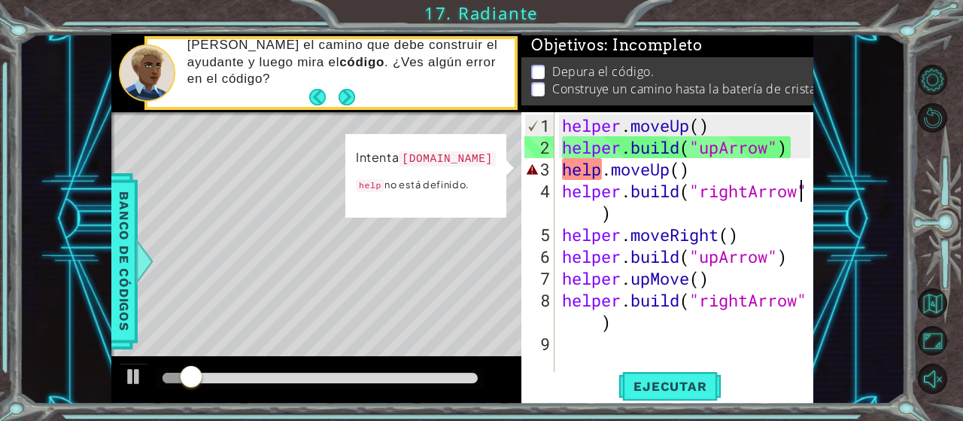
click at [603, 166] on div "helper . moveUp ( ) helper . build ( "upArrow" ) help . moveUp ( ) helper . bui…" at bounding box center [688, 267] width 259 height 306
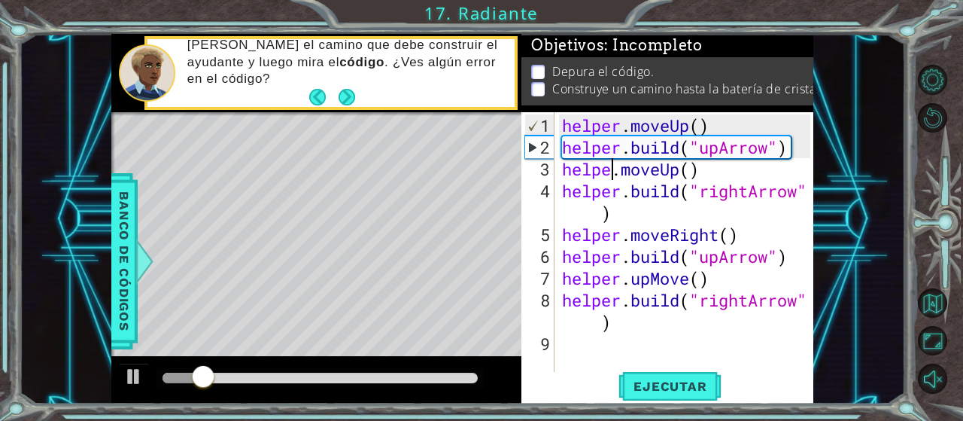
scroll to position [0, 3]
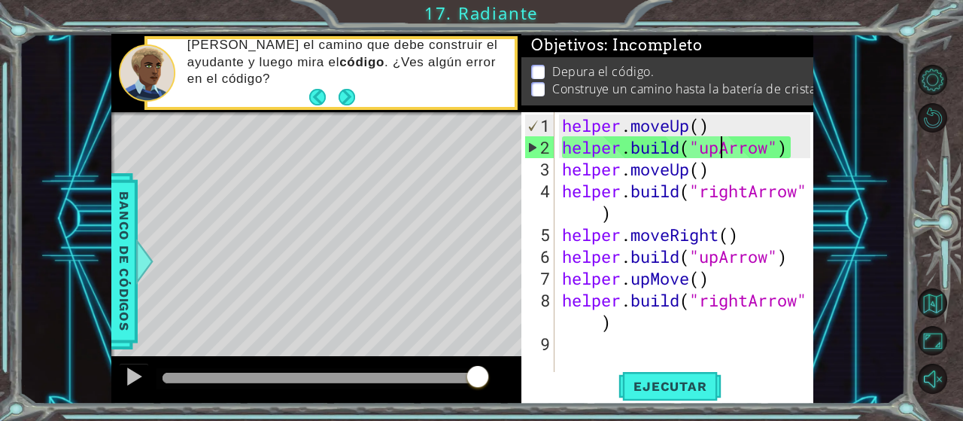
click at [720, 148] on div "helper . moveUp ( ) helper . build ( "upArrow" ) helper . moveUp ( ) helper . b…" at bounding box center [688, 267] width 259 height 306
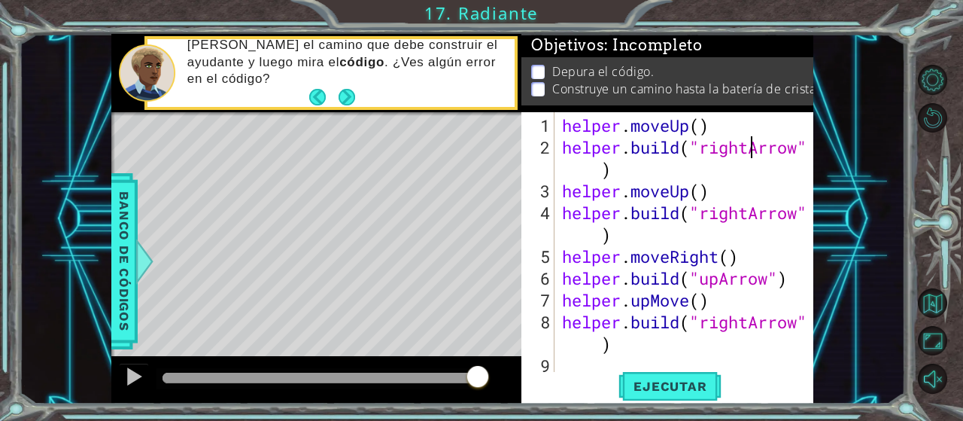
scroll to position [0, 8]
click at [686, 193] on div "helper . moveUp ( ) helper . build ( "rightArrow" ) helper . moveUp ( ) helper …" at bounding box center [688, 267] width 259 height 306
click at [693, 193] on div "helper . moveUp ( ) helper . build ( "rightArrow" ) helper . moveUp ( ) helper …" at bounding box center [688, 267] width 259 height 306
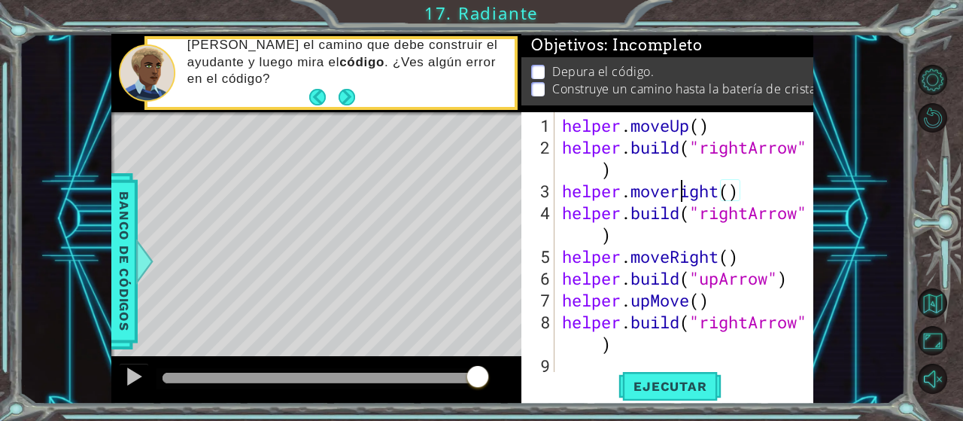
click at [681, 190] on div "helper . moveUp ( ) helper . build ( "rightArrow" ) helper . moveright ( ) help…" at bounding box center [688, 267] width 259 height 306
click at [653, 389] on span "Ejecutar" at bounding box center [670, 386] width 103 height 15
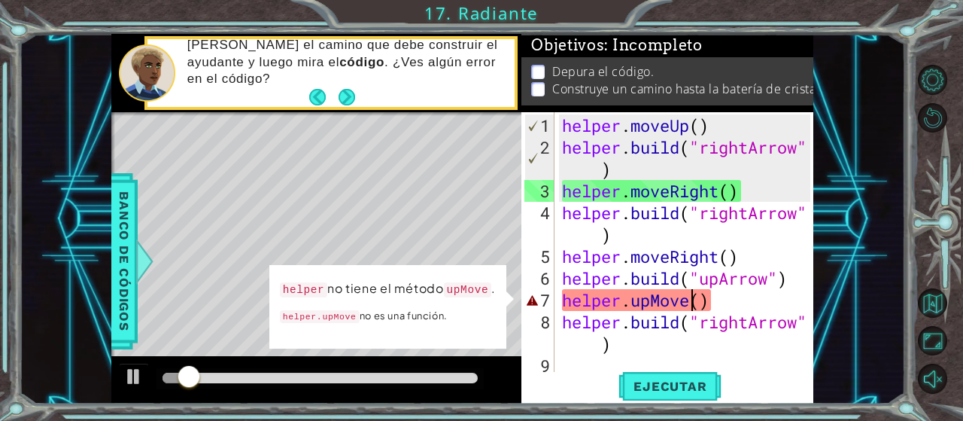
click at [691, 302] on div "helper . moveUp ( ) helper . build ( "rightArrow" ) helper . moveRight ( ) help…" at bounding box center [688, 267] width 259 height 306
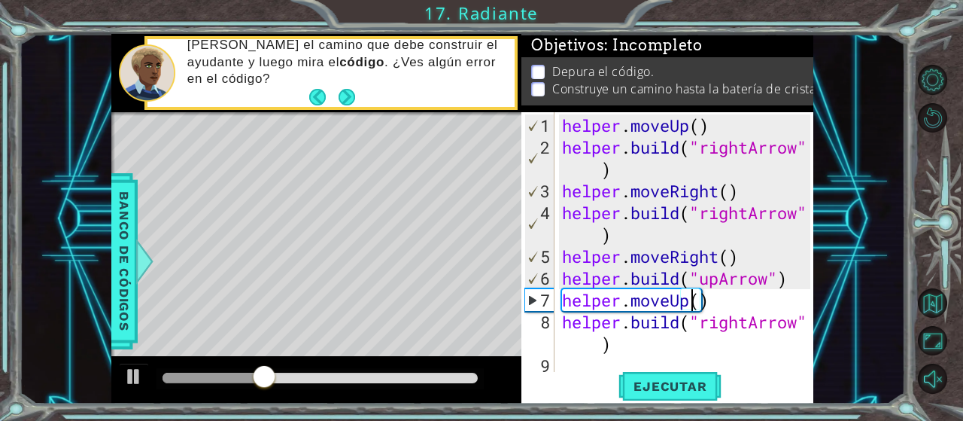
scroll to position [0, 6]
click at [649, 379] on span "Ejecutar" at bounding box center [670, 386] width 103 height 15
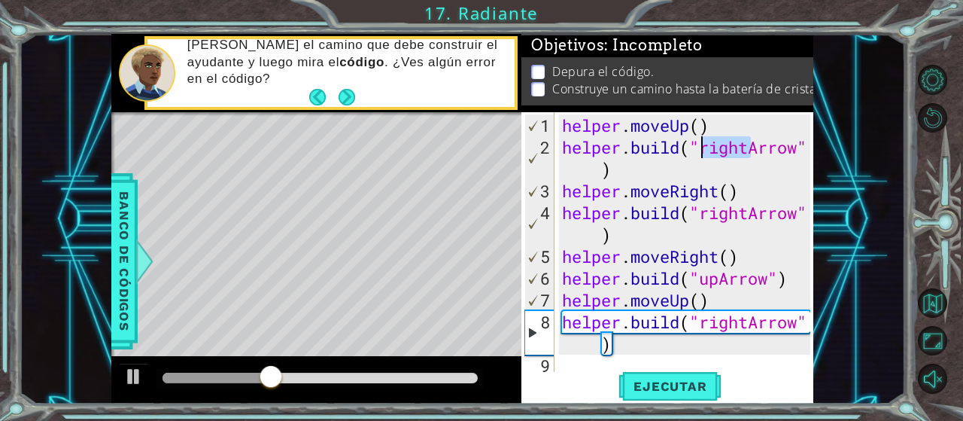
drag, startPoint x: 748, startPoint y: 148, endPoint x: 703, endPoint y: 148, distance: 45.2
click at [703, 148] on div "helper . moveUp ( ) helper . build ( "rightArrow" ) helper . moveRight ( ) help…" at bounding box center [688, 267] width 259 height 306
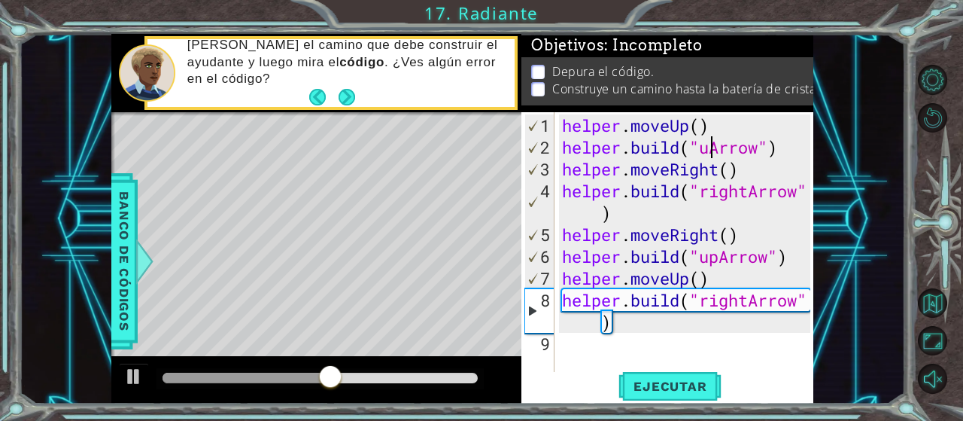
scroll to position [0, 8]
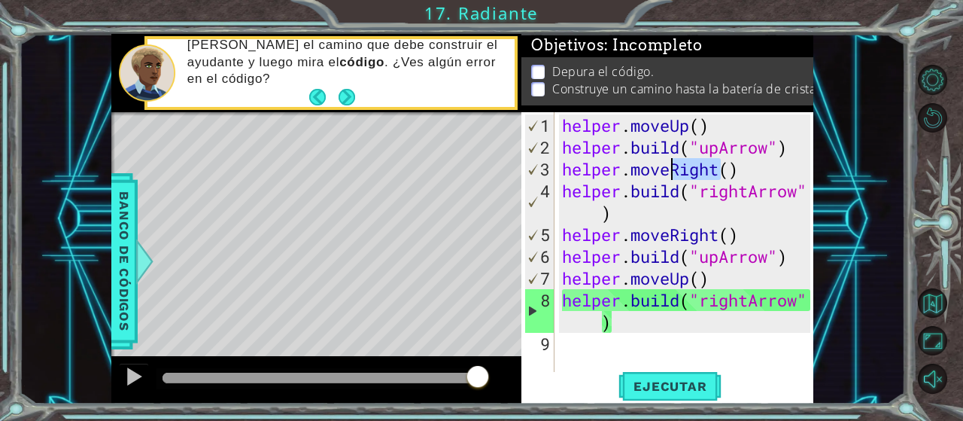
drag, startPoint x: 718, startPoint y: 169, endPoint x: 674, endPoint y: 168, distance: 44.4
click at [674, 168] on div "helper . moveUp ( ) helper . build ( "upArrow" ) helper . moveRight ( ) helper …" at bounding box center [688, 267] width 259 height 306
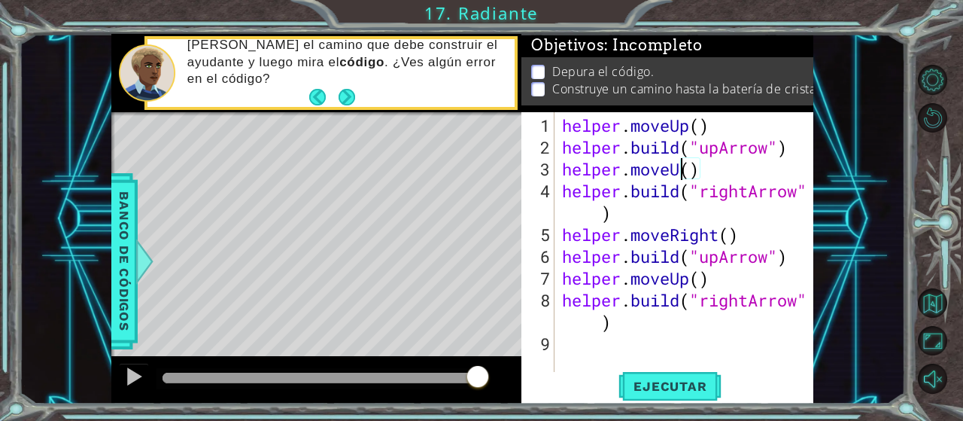
scroll to position [0, 6]
type textarea "helper.moveUp()"
click at [674, 380] on span "Ejecutar" at bounding box center [670, 386] width 103 height 15
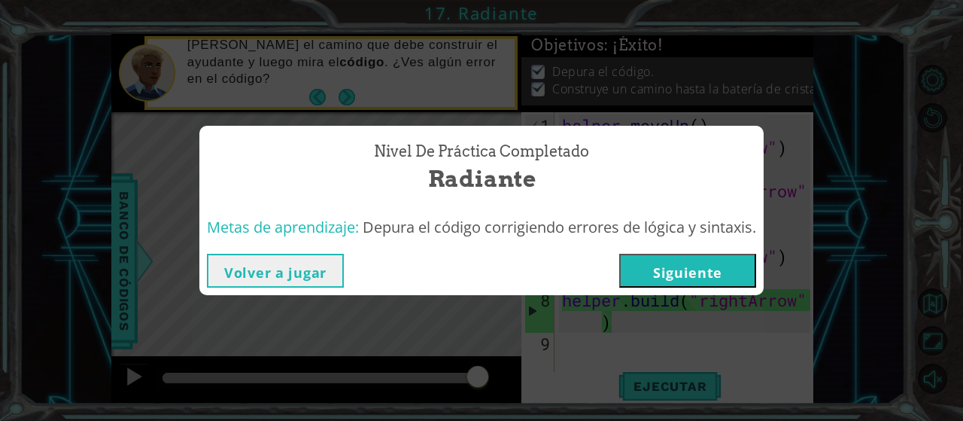
click at [689, 278] on button "Siguiente" at bounding box center [687, 271] width 137 height 34
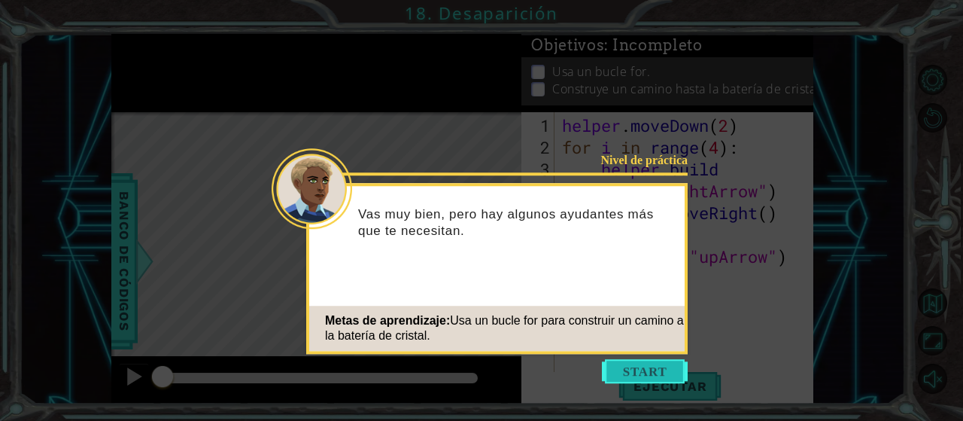
click at [640, 368] on button "Start" at bounding box center [645, 371] width 86 height 24
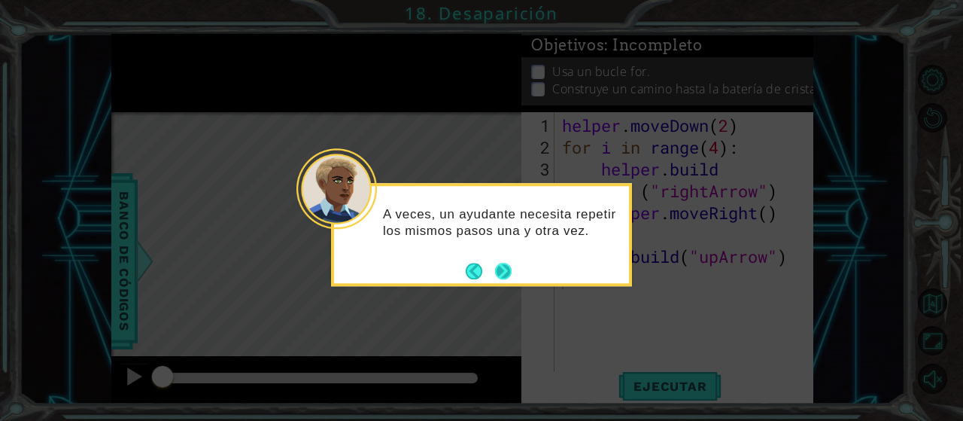
click at [503, 268] on button "Next" at bounding box center [503, 271] width 17 height 17
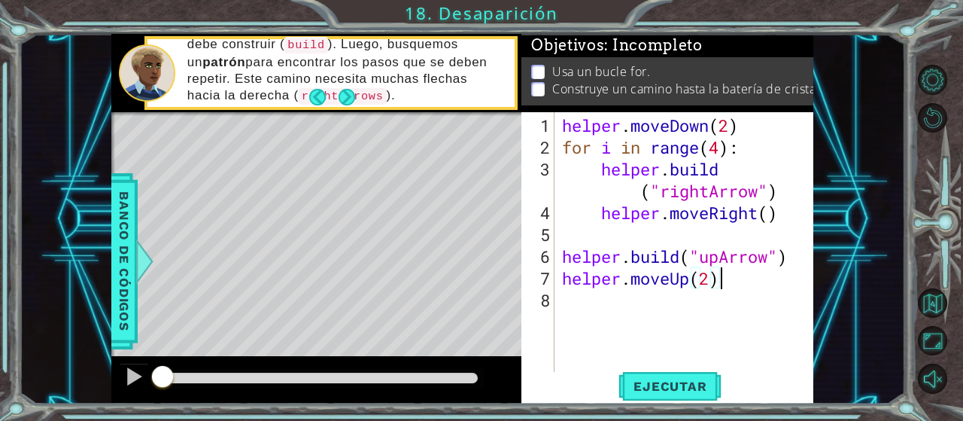
scroll to position [0, 6]
click at [652, 394] on span "Ejecutar" at bounding box center [670, 386] width 103 height 15
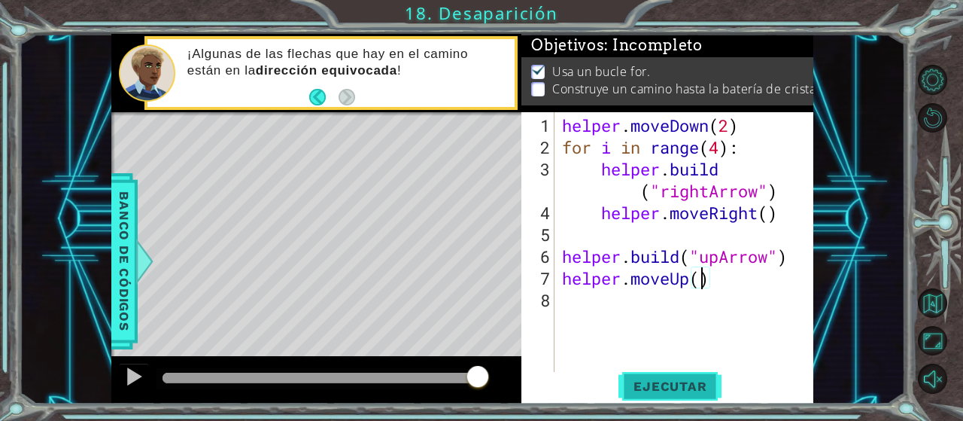
type textarea "helper.moveUp(1)"
click at [754, 282] on div "helper . moveDown ( 2 ) for i in range ( 4 ) : helper . build ( "rightArrow" ) …" at bounding box center [688, 267] width 259 height 306
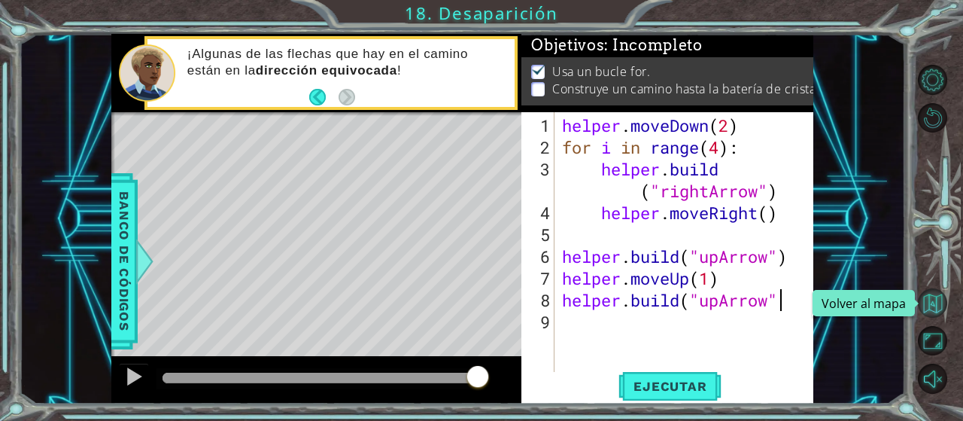
scroll to position [0, 9]
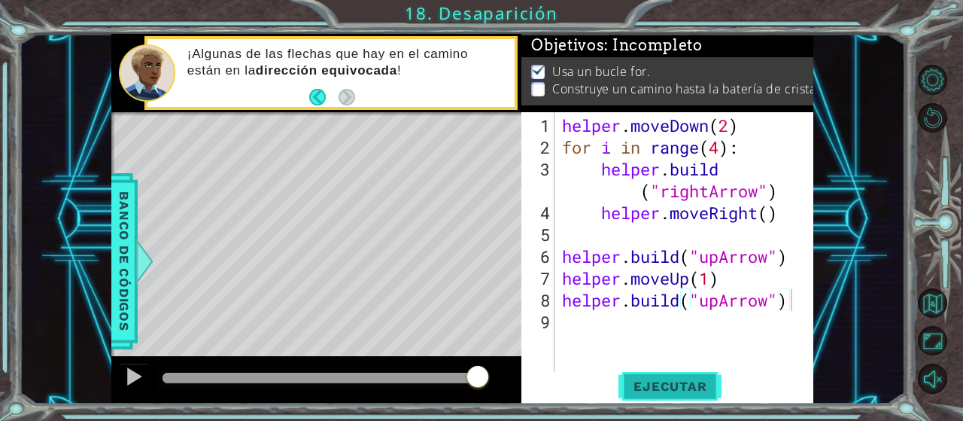
click at [671, 388] on span "Ejecutar" at bounding box center [670, 386] width 103 height 15
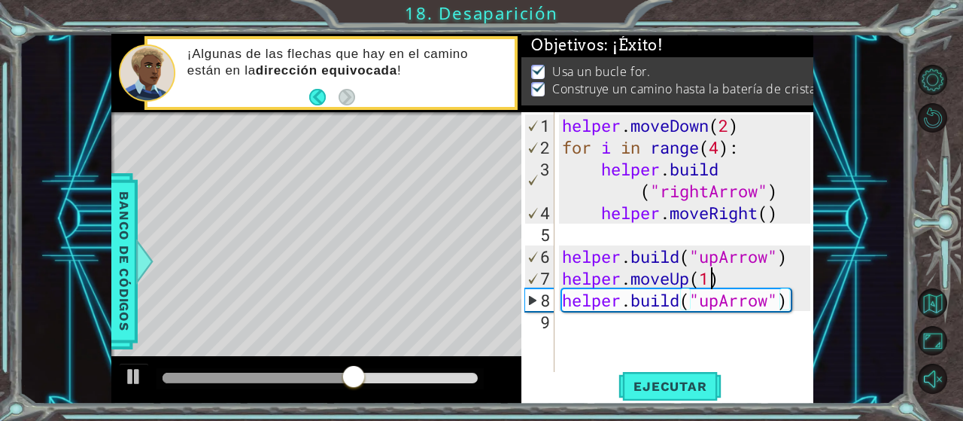
click at [713, 279] on div "helper . moveDown ( 2 ) for i in range ( 4 ) : helper . build ( "rightArrow" ) …" at bounding box center [688, 267] width 259 height 306
type textarea "helper.moveUp()"
click at [798, 309] on div "helper . moveDown ( 2 ) for i in range ( 4 ) : helper . build ( "rightArrow" ) …" at bounding box center [688, 267] width 259 height 306
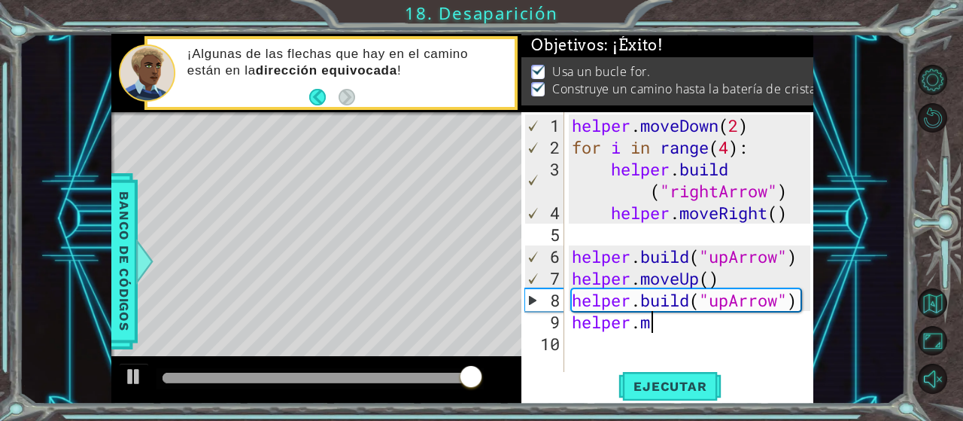
scroll to position [0, 3]
type textarea "[DOMAIN_NAME]"
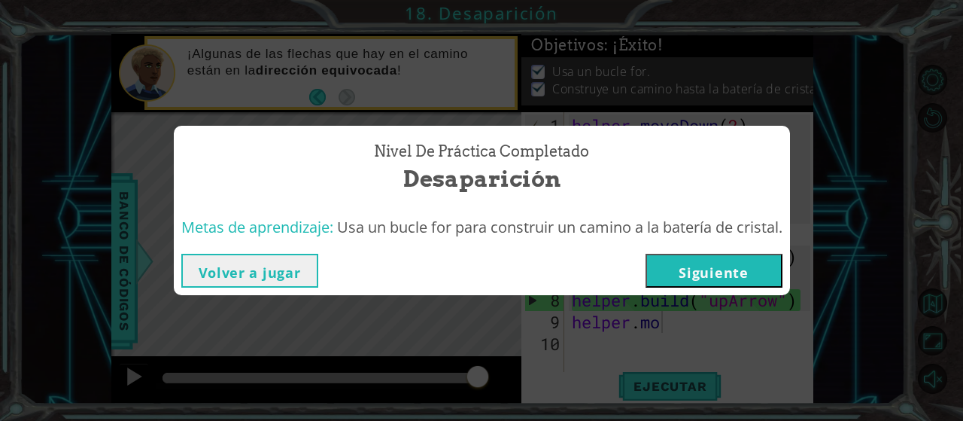
click at [713, 272] on button "Siguiente" at bounding box center [714, 271] width 137 height 34
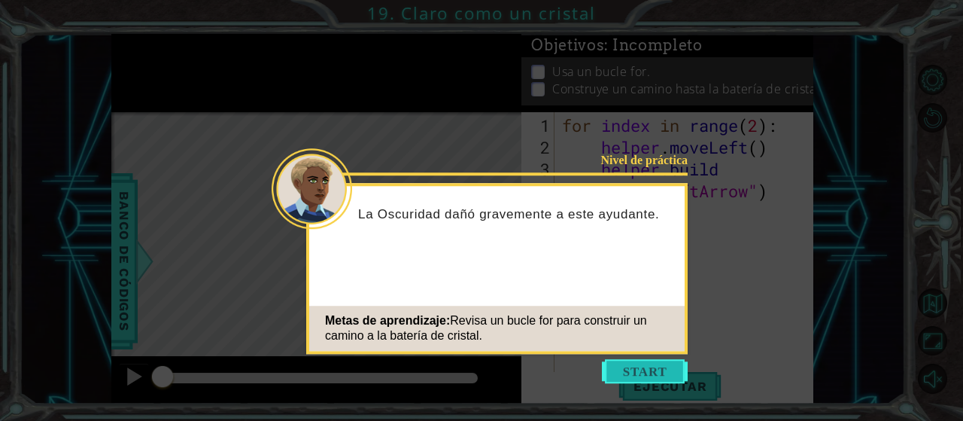
click at [628, 373] on button "Start" at bounding box center [645, 371] width 86 height 24
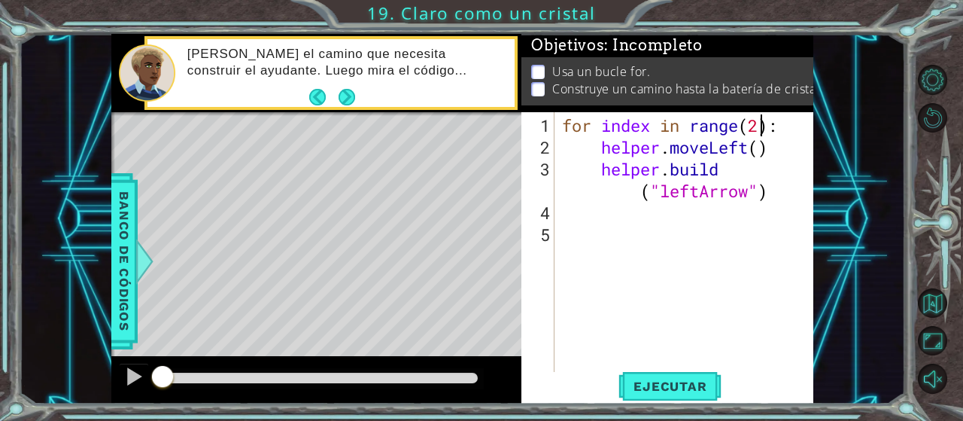
click at [763, 127] on div "for index in range ( 2 ) : helper . moveLeft ( ) helper . build ( "leftArrow" )" at bounding box center [688, 267] width 259 height 306
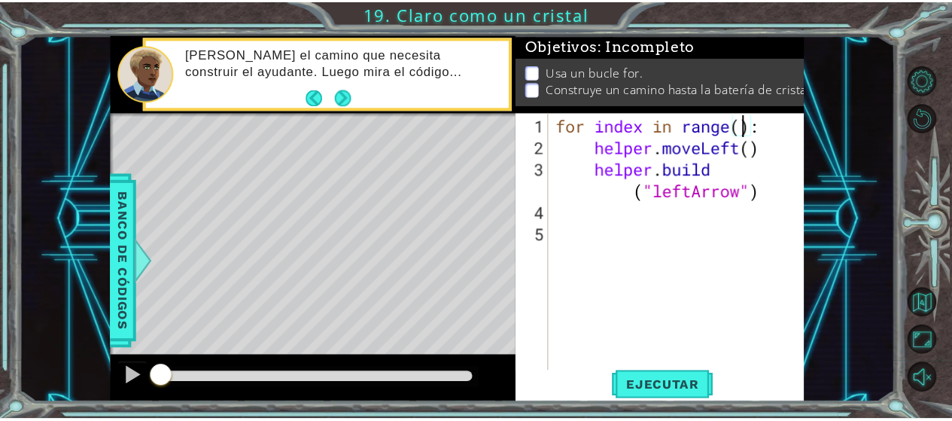
scroll to position [0, 8]
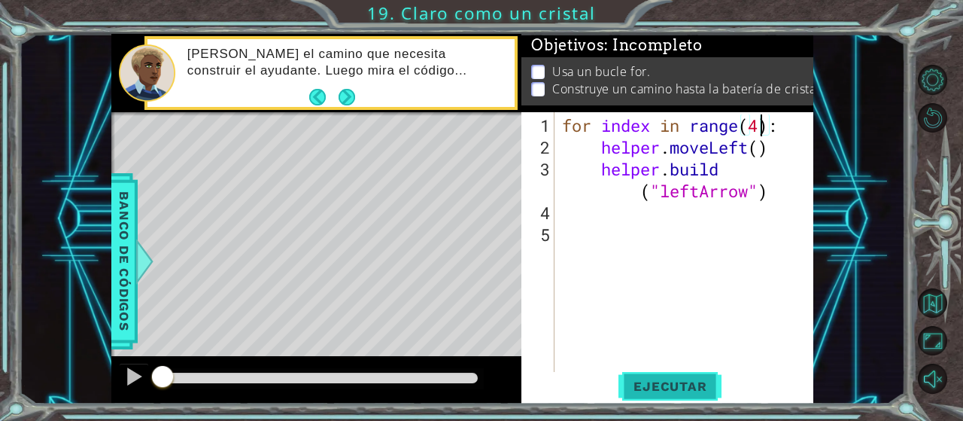
type textarea "for index in range(4):"
click at [667, 385] on span "Ejecutar" at bounding box center [670, 386] width 103 height 15
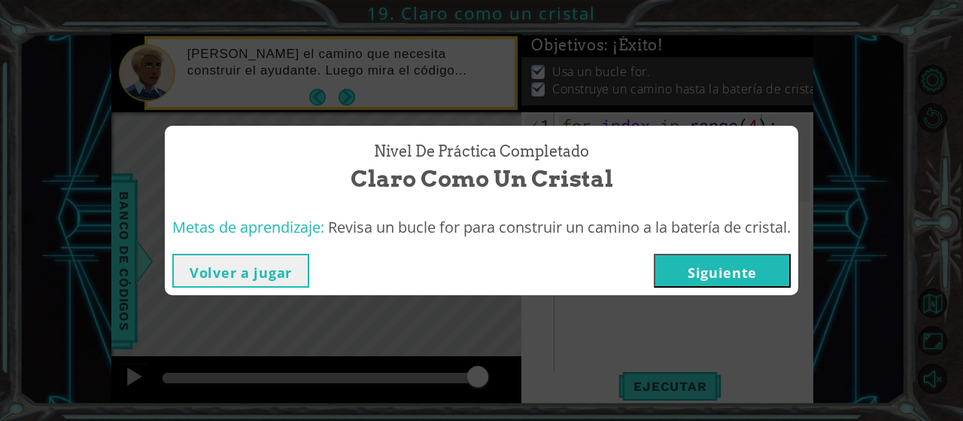
click at [712, 266] on button "Siguiente" at bounding box center [722, 271] width 137 height 34
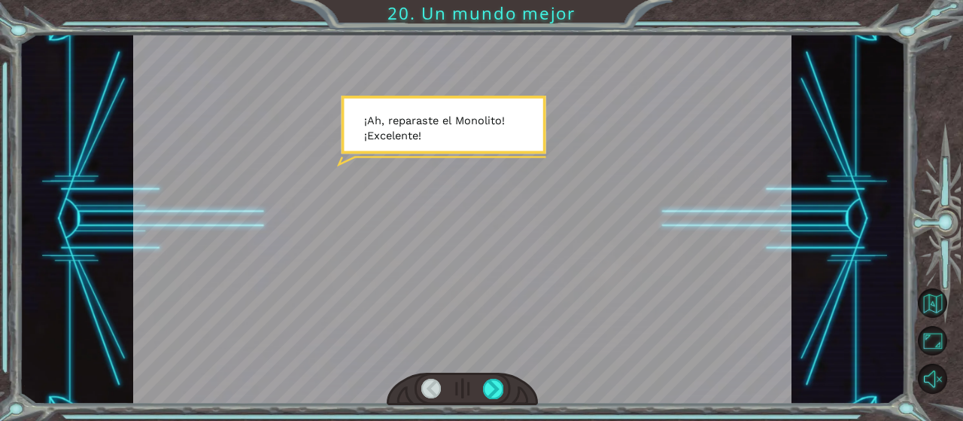
click at [432, 387] on div at bounding box center [431, 389] width 20 height 20
click at [491, 386] on div at bounding box center [493, 389] width 20 height 20
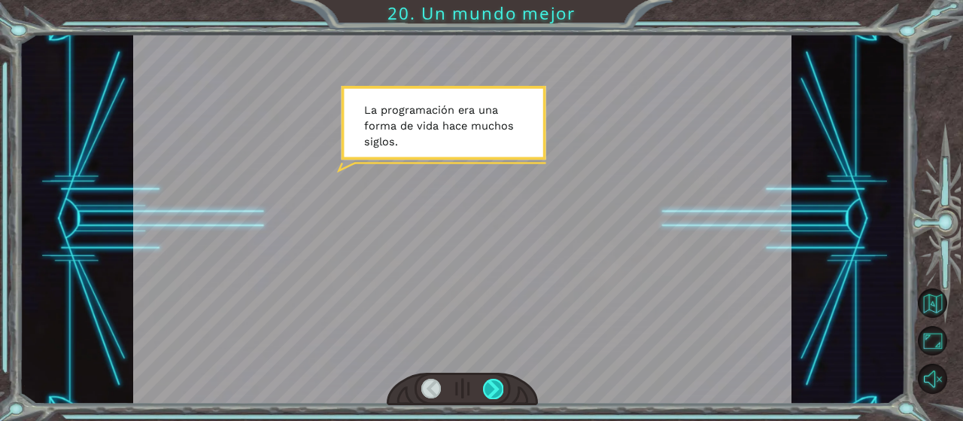
click at [489, 386] on div at bounding box center [493, 389] width 20 height 20
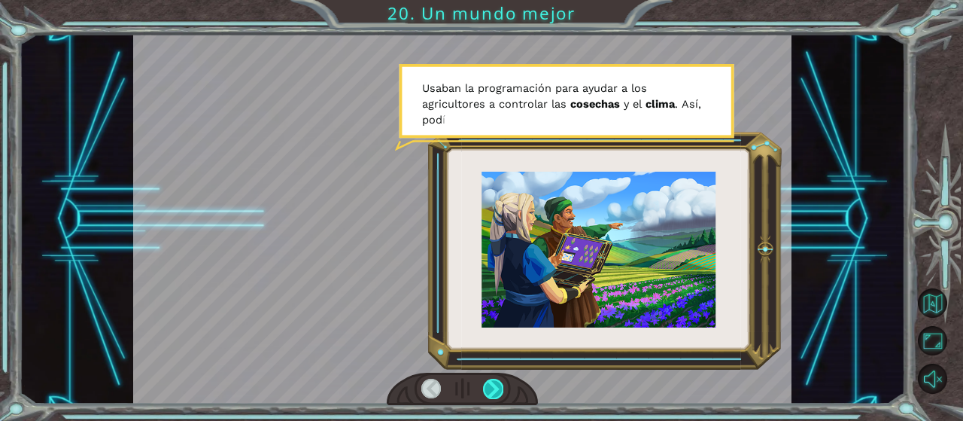
click at [489, 386] on div at bounding box center [493, 389] width 20 height 20
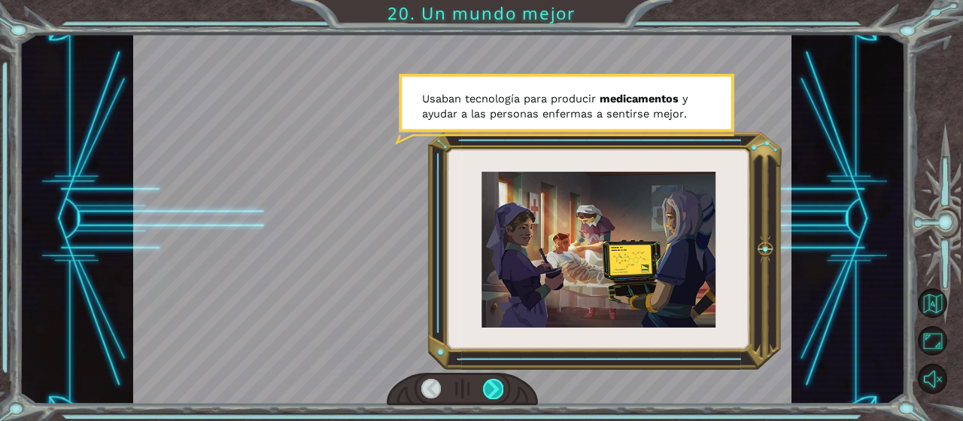
click at [489, 386] on div at bounding box center [493, 389] width 20 height 20
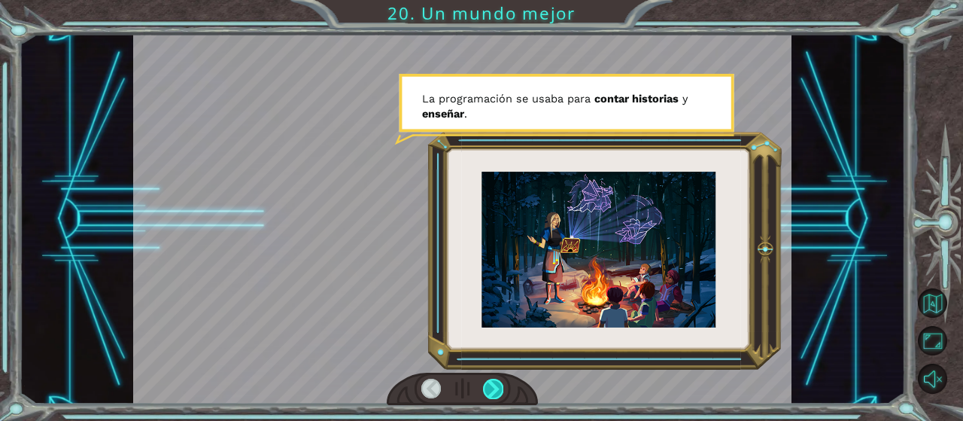
click at [489, 386] on div at bounding box center [493, 389] width 20 height 20
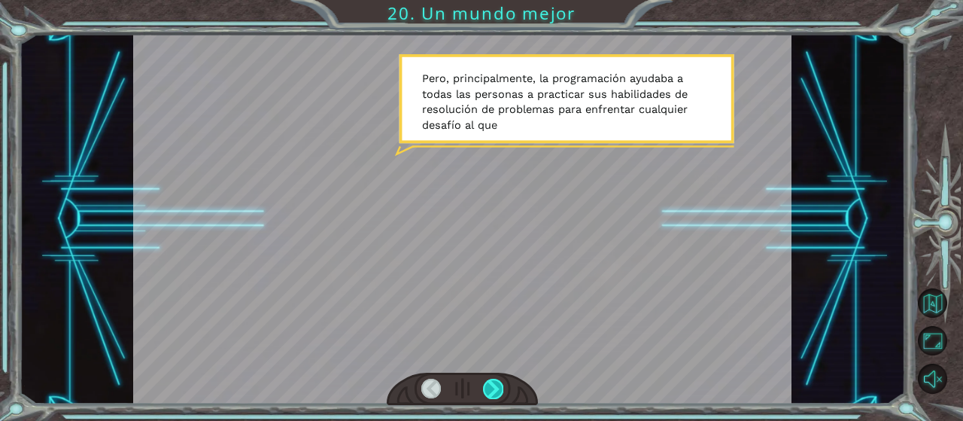
click at [489, 386] on div at bounding box center [493, 389] width 20 height 20
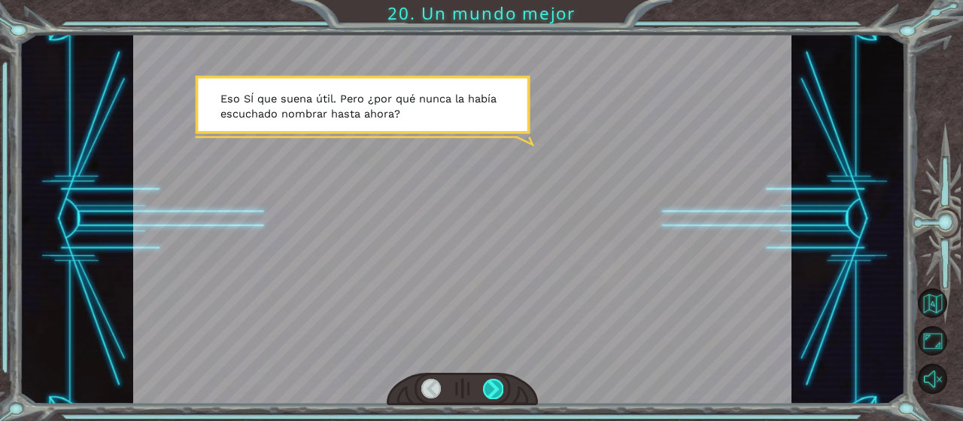
click at [488, 385] on div at bounding box center [493, 389] width 20 height 20
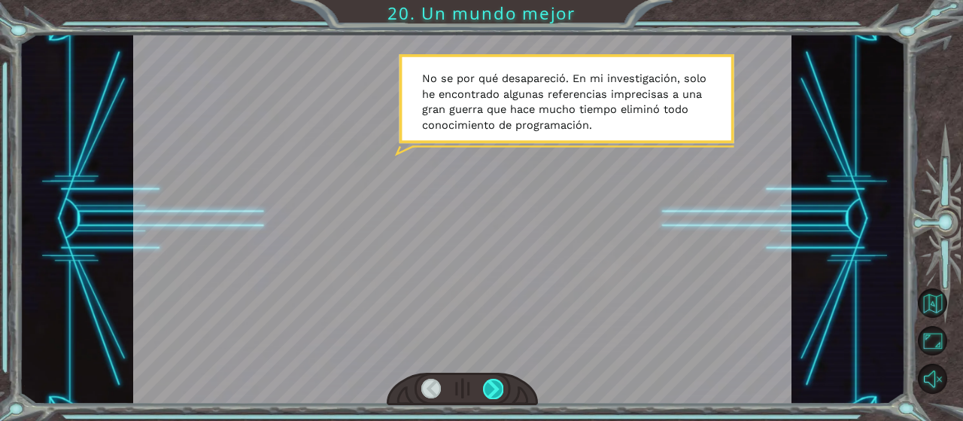
click at [488, 385] on div at bounding box center [493, 389] width 20 height 20
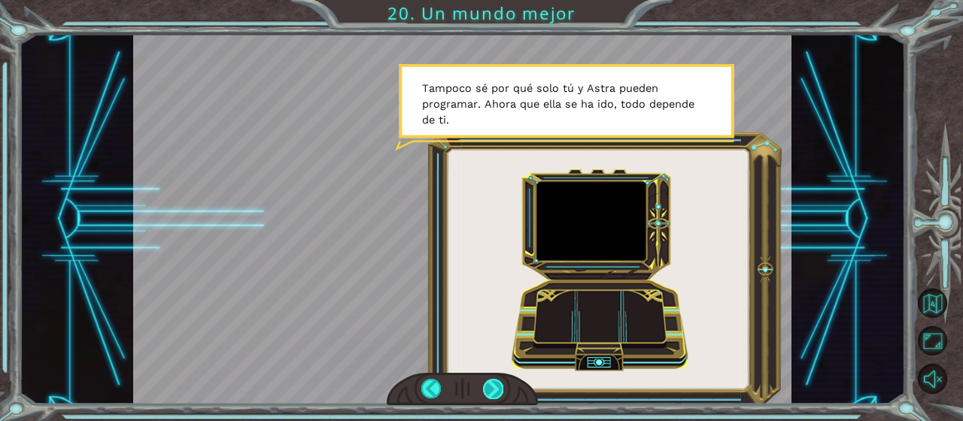
click at [488, 385] on div at bounding box center [493, 389] width 20 height 20
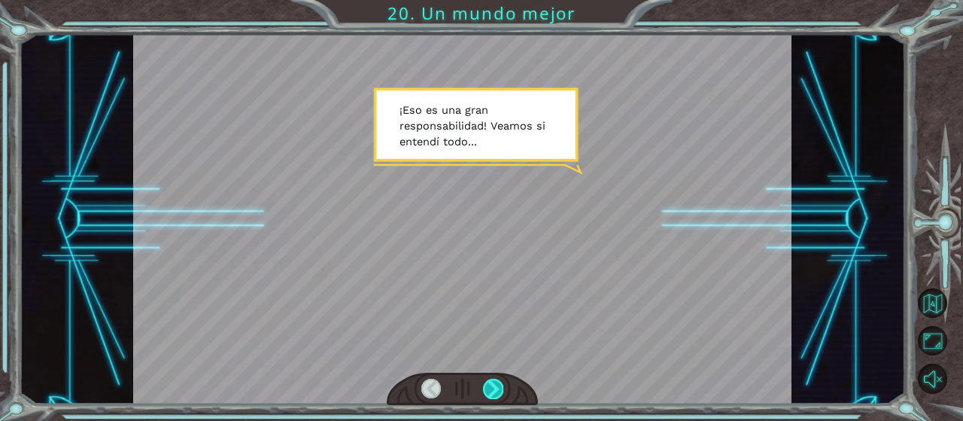
click at [488, 385] on div at bounding box center [493, 389] width 20 height 20
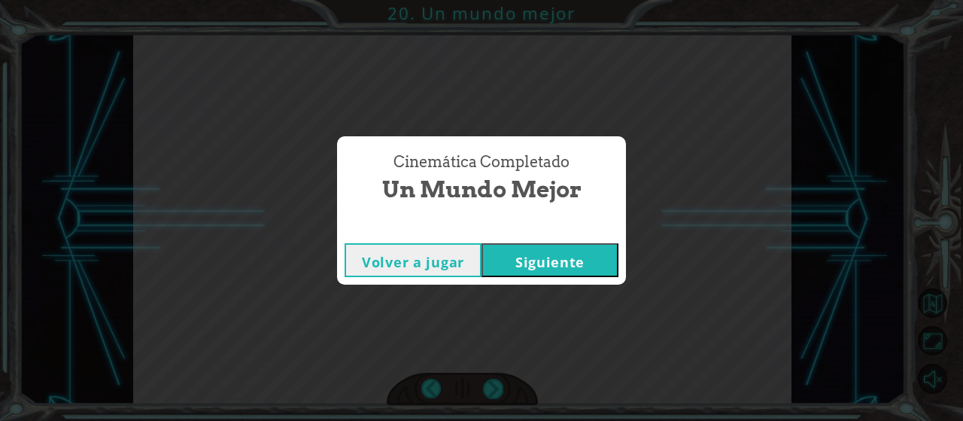
click at [555, 260] on button "Siguiente" at bounding box center [550, 260] width 137 height 34
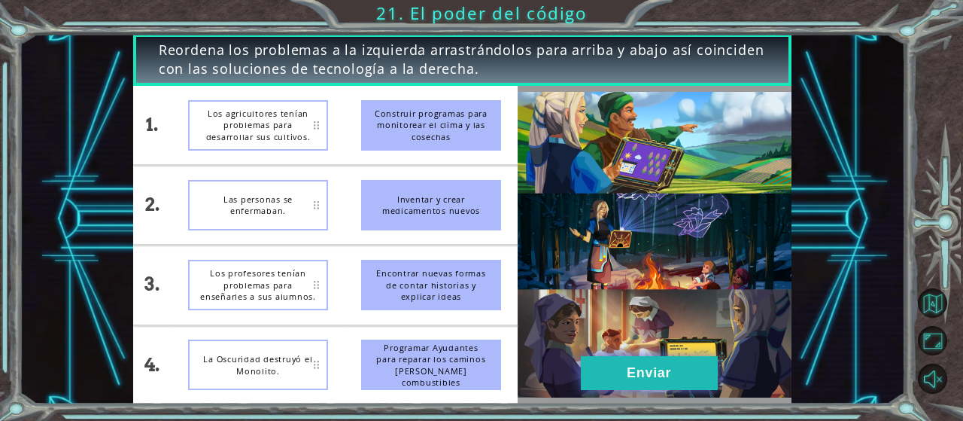
click at [638, 371] on button "Enviar" at bounding box center [649, 373] width 137 height 34
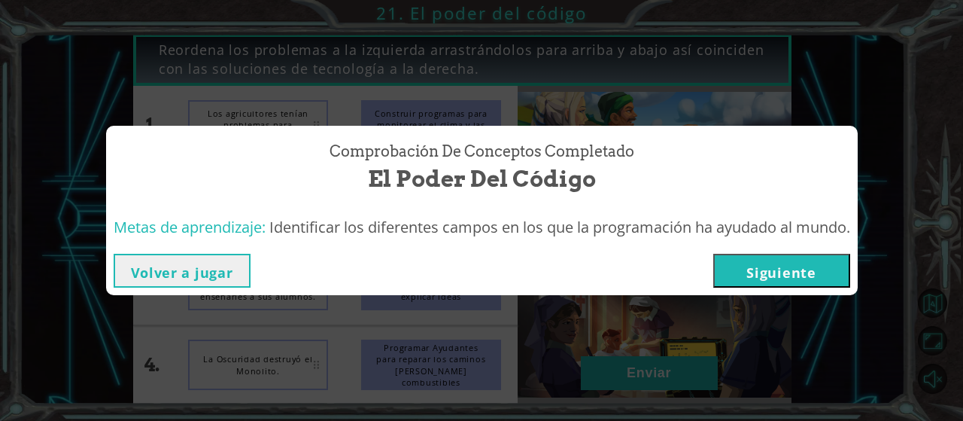
click at [760, 269] on button "Siguiente" at bounding box center [781, 271] width 137 height 34
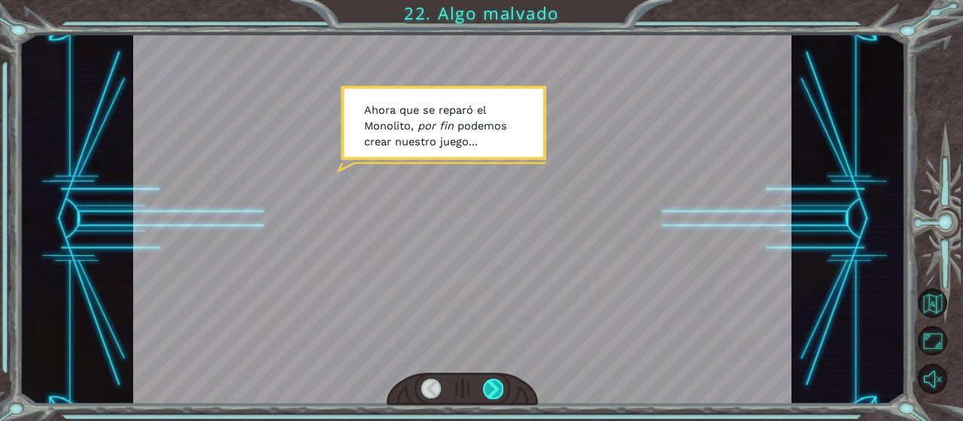
click at [492, 389] on div at bounding box center [493, 389] width 20 height 20
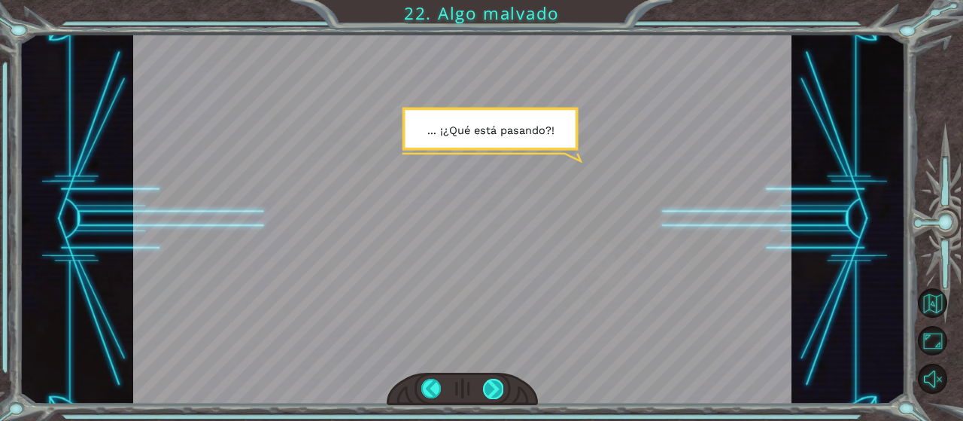
click at [492, 389] on div at bounding box center [493, 389] width 20 height 20
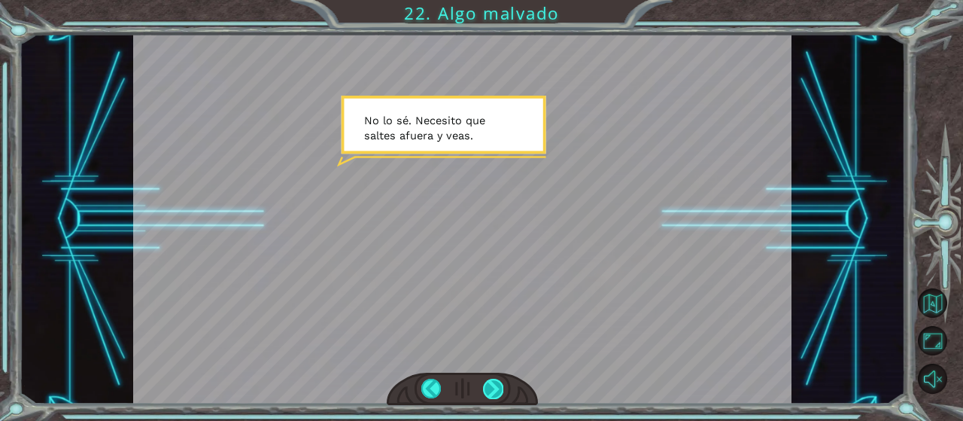
click at [490, 388] on div at bounding box center [493, 389] width 20 height 20
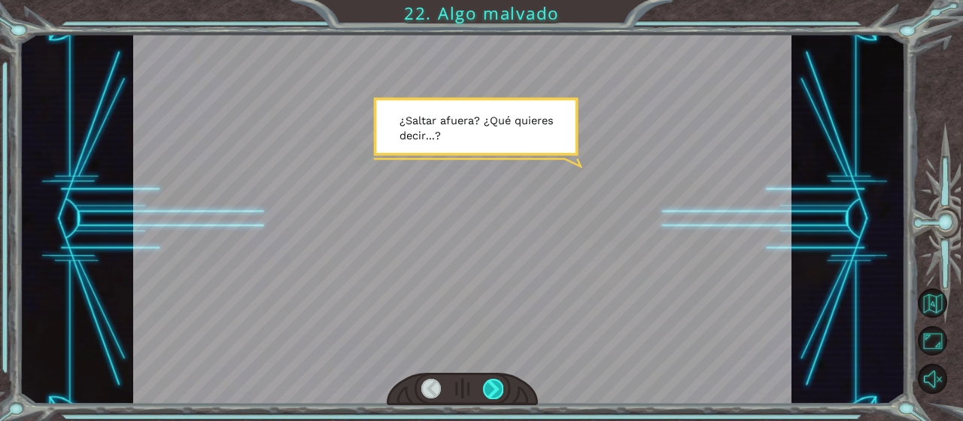
click at [489, 387] on div at bounding box center [493, 389] width 20 height 20
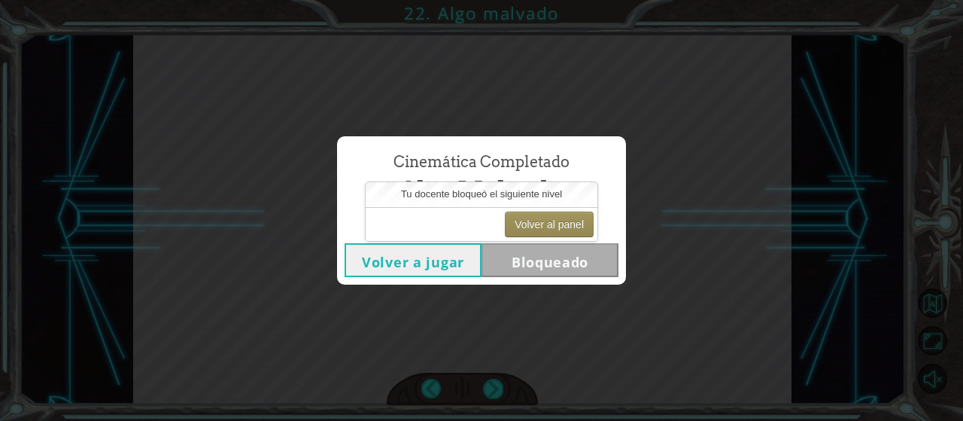
click at [405, 266] on button "Volver a jugar" at bounding box center [413, 260] width 137 height 34
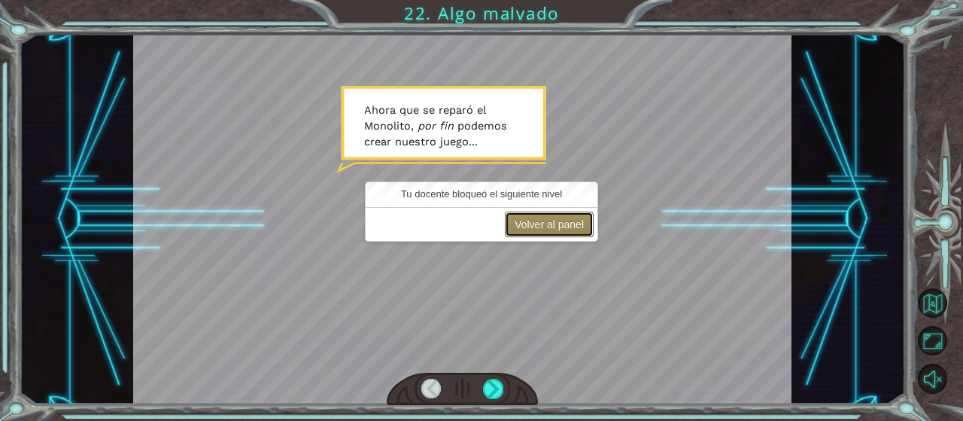
click at [548, 226] on button "Volver al panel" at bounding box center [549, 224] width 89 height 26
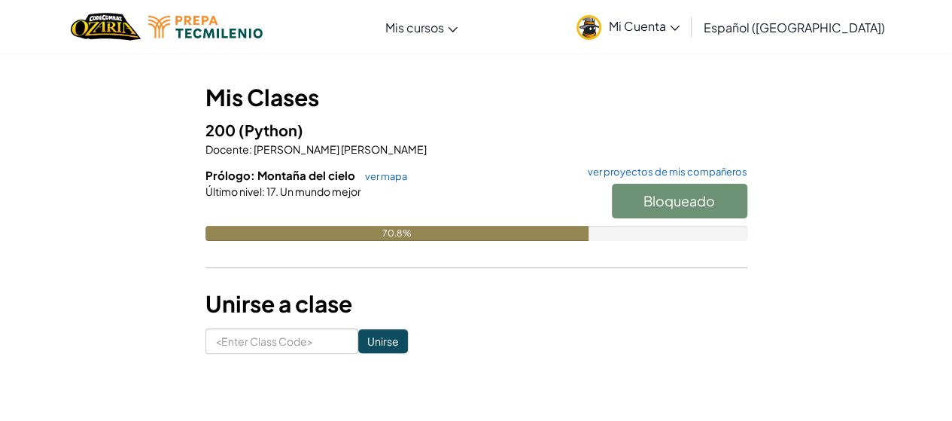
scroll to position [75, 0]
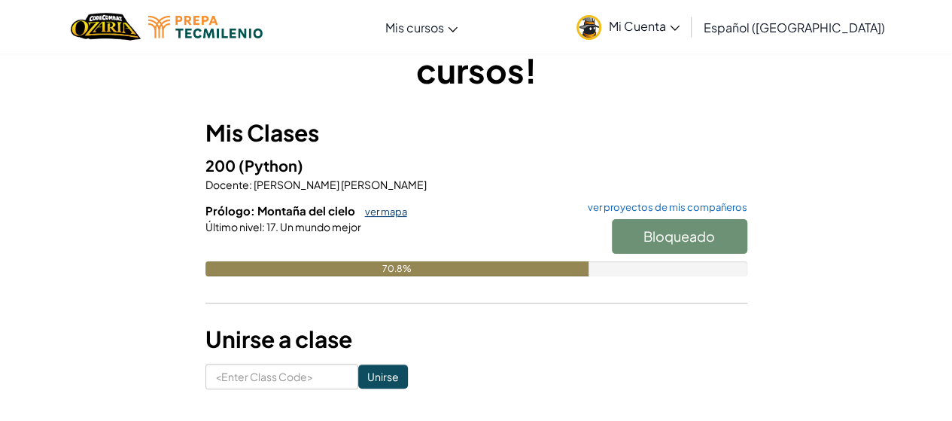
click at [374, 208] on link "ver mapa" at bounding box center [382, 211] width 50 height 12
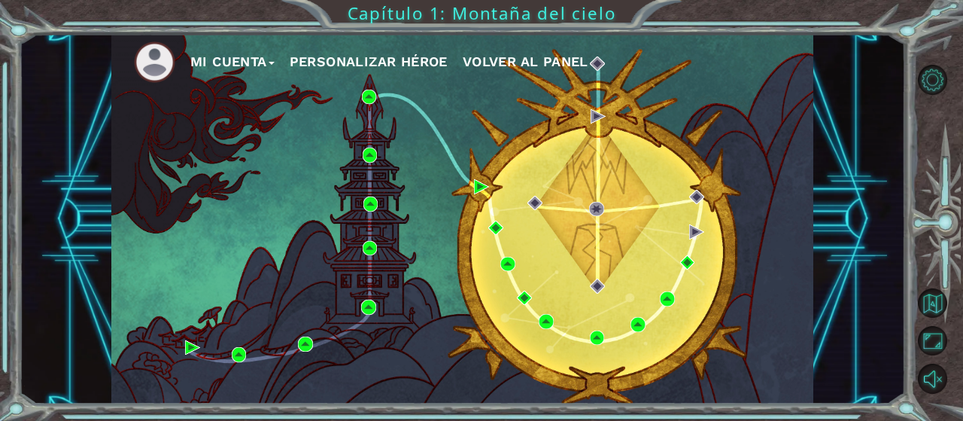
click at [355, 56] on button "Personalizar héroe" at bounding box center [369, 61] width 158 height 23
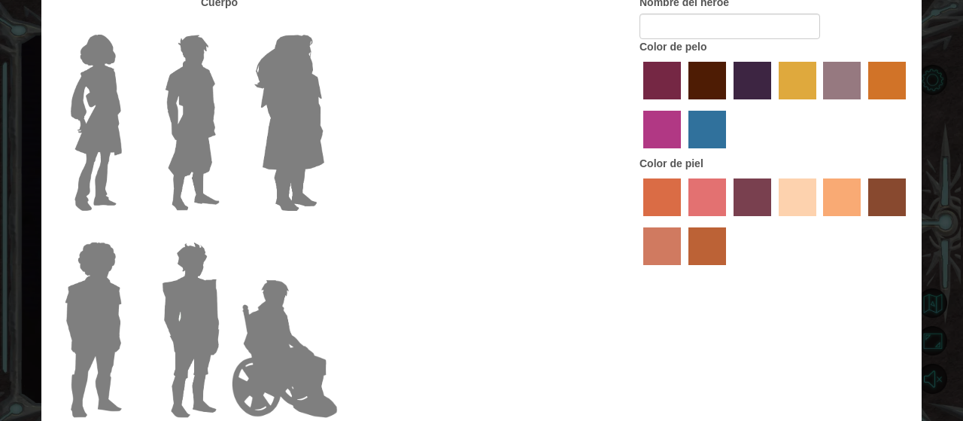
type input "[PERSON_NAME]"
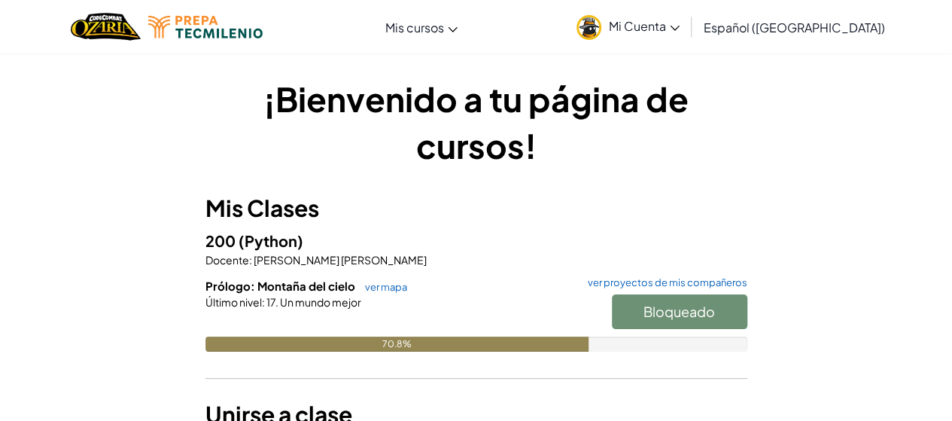
click at [414, 347] on div "70.8%" at bounding box center [397, 343] width 384 height 15
click at [410, 343] on div "70.8%" at bounding box center [397, 343] width 384 height 15
click at [691, 311] on div "Bloqueado" at bounding box center [672, 315] width 151 height 42
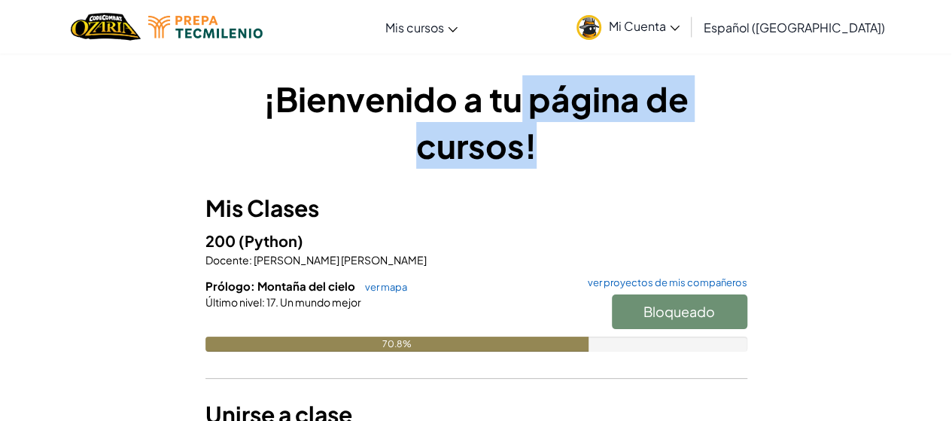
drag, startPoint x: 513, startPoint y: 90, endPoint x: 555, endPoint y: 154, distance: 76.0
click at [555, 154] on h1 "¡Bienvenido a tu página de cursos!" at bounding box center [476, 121] width 542 height 93
click at [590, 140] on h1 "¡Bienvenido a tu página de cursos!" at bounding box center [476, 121] width 542 height 93
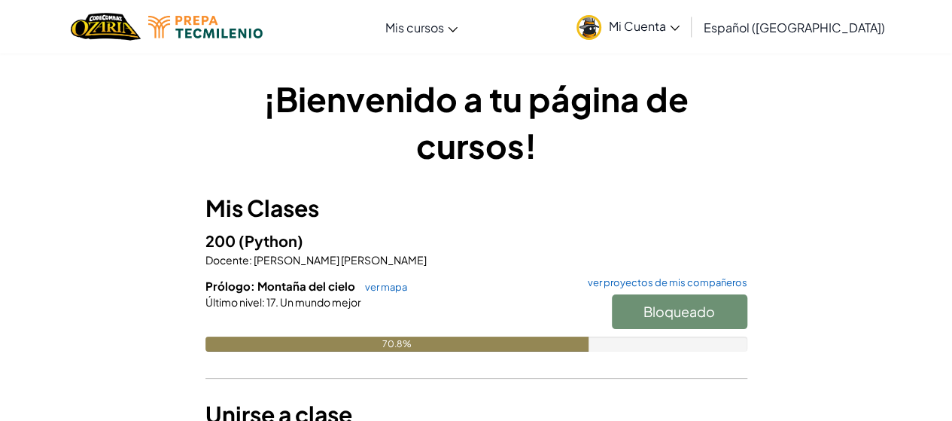
click at [670, 32] on span "Mi Cuenta" at bounding box center [644, 26] width 71 height 16
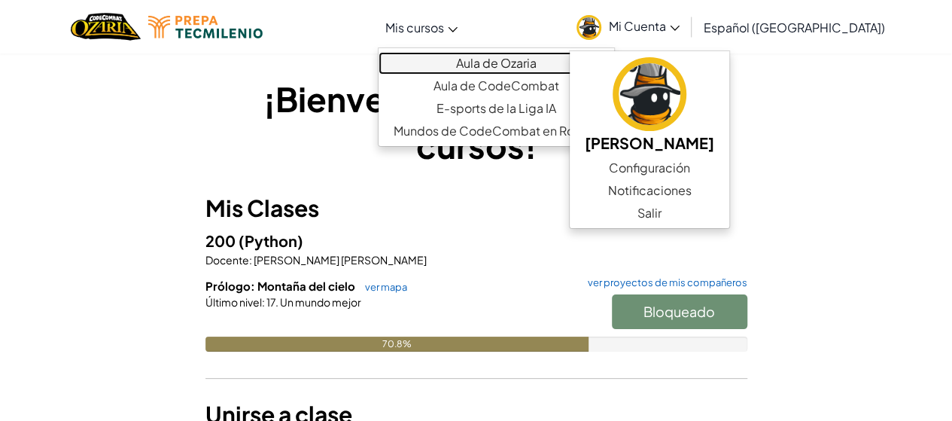
click at [507, 62] on link "Aula de Ozaria" at bounding box center [497, 63] width 236 height 23
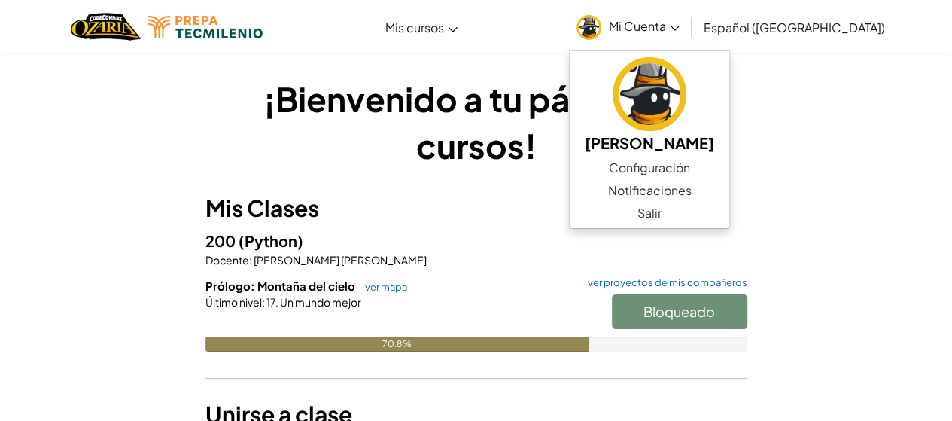
click at [275, 236] on span "(Python)" at bounding box center [271, 240] width 65 height 19
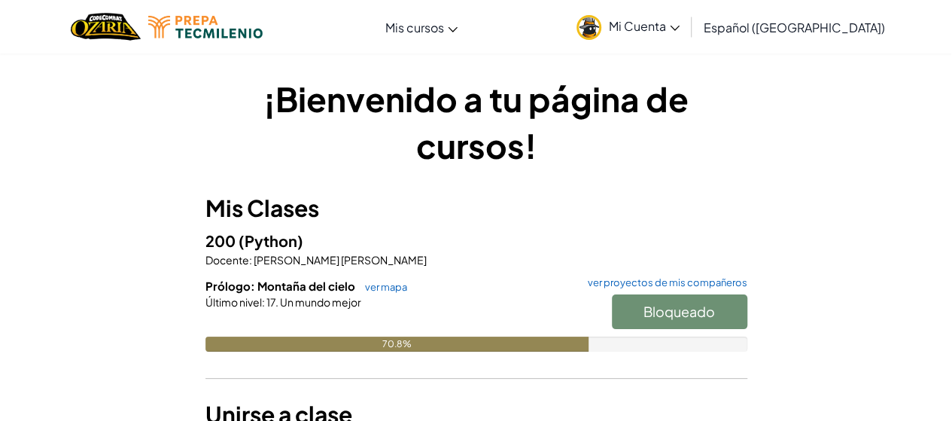
click at [394, 93] on h1 "¡Bienvenido a tu página de cursos!" at bounding box center [476, 121] width 542 height 93
click at [397, 348] on div "70.8%" at bounding box center [397, 343] width 384 height 15
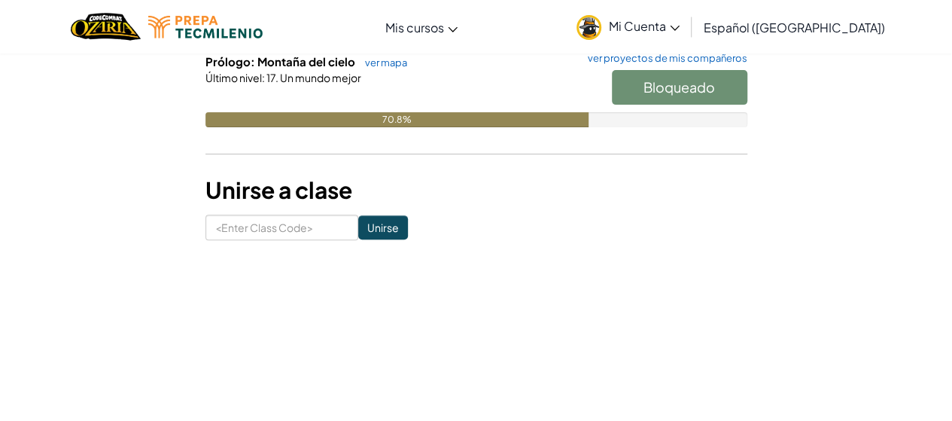
scroll to position [231, 0]
